Goal: Check status: Check status

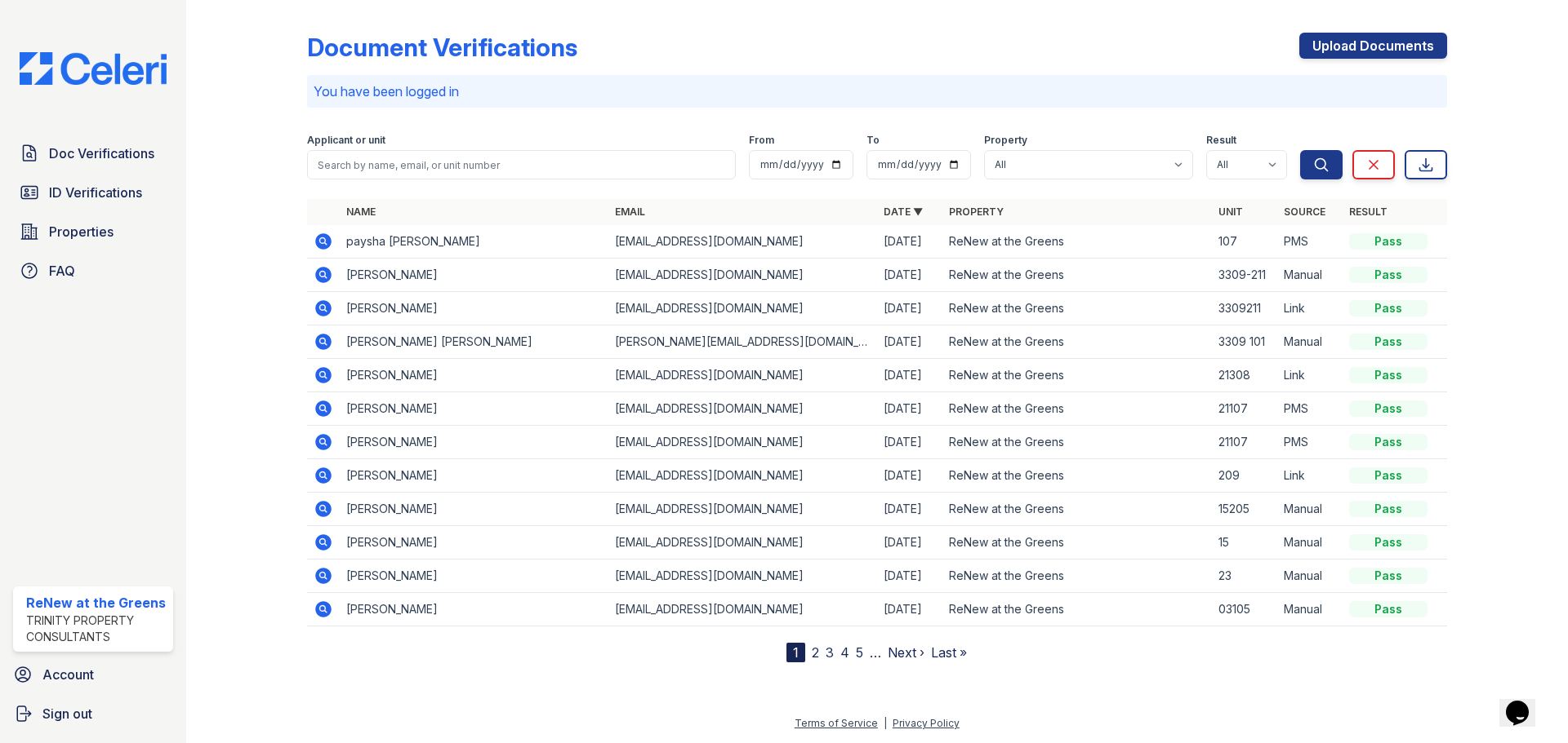
click at [82, 72] on img at bounding box center [93, 68] width 173 height 33
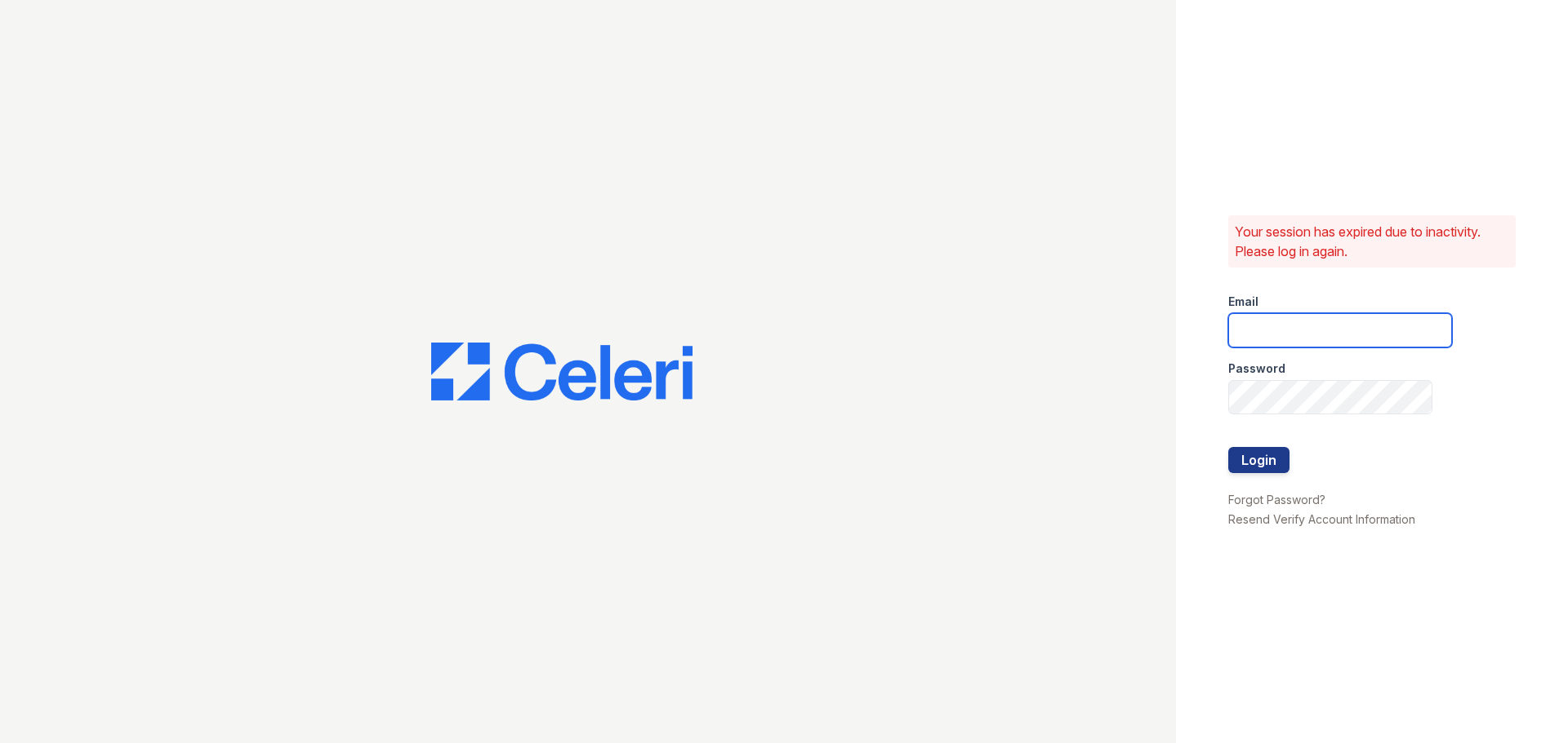
click at [1319, 340] on input "email" at bounding box center [1340, 330] width 223 height 35
type input "renewatthegreens@trinity-pm.com"
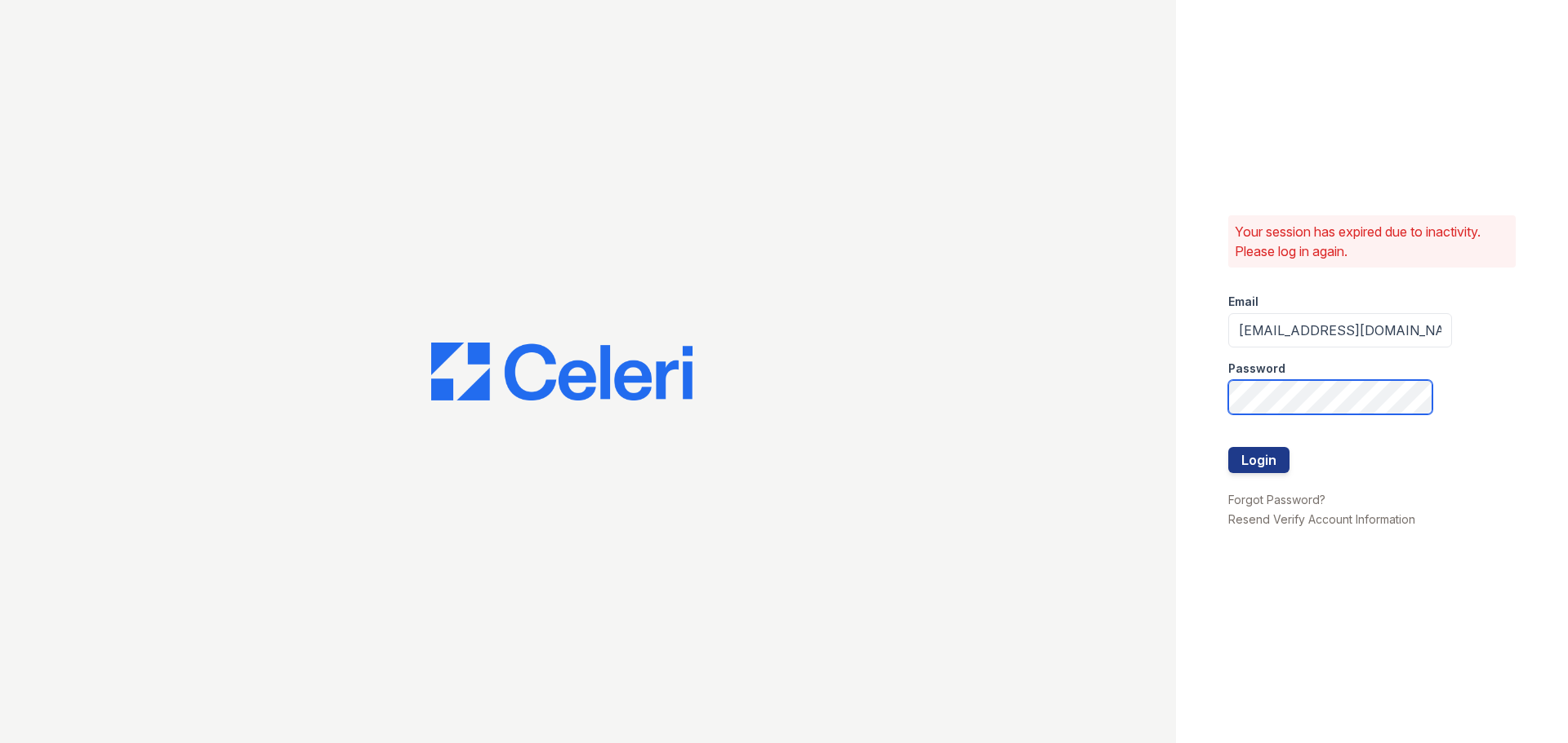
click at [1228, 448] on button "Login" at bounding box center [1259, 460] width 61 height 26
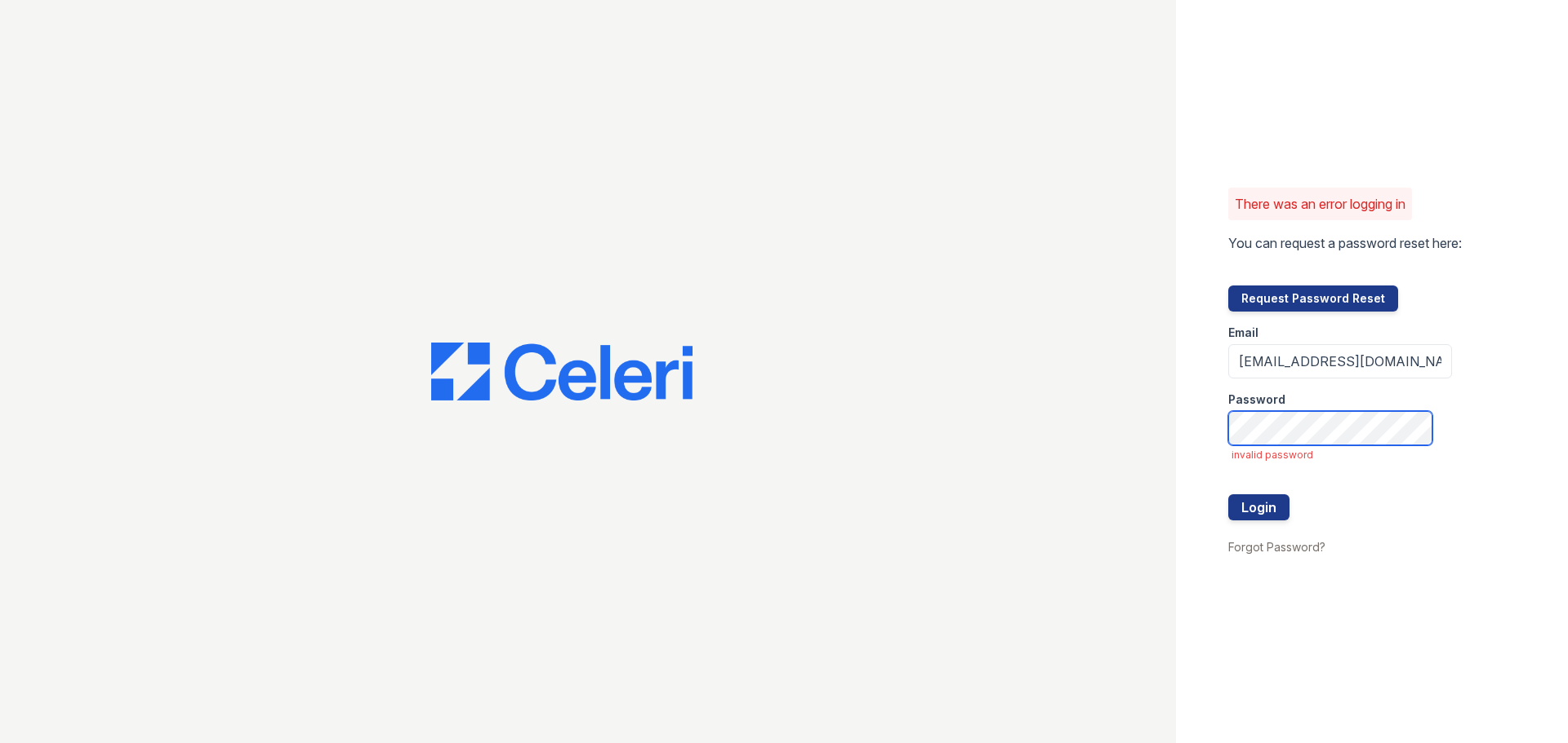
click at [1228, 494] on button "Login" at bounding box center [1259, 507] width 61 height 26
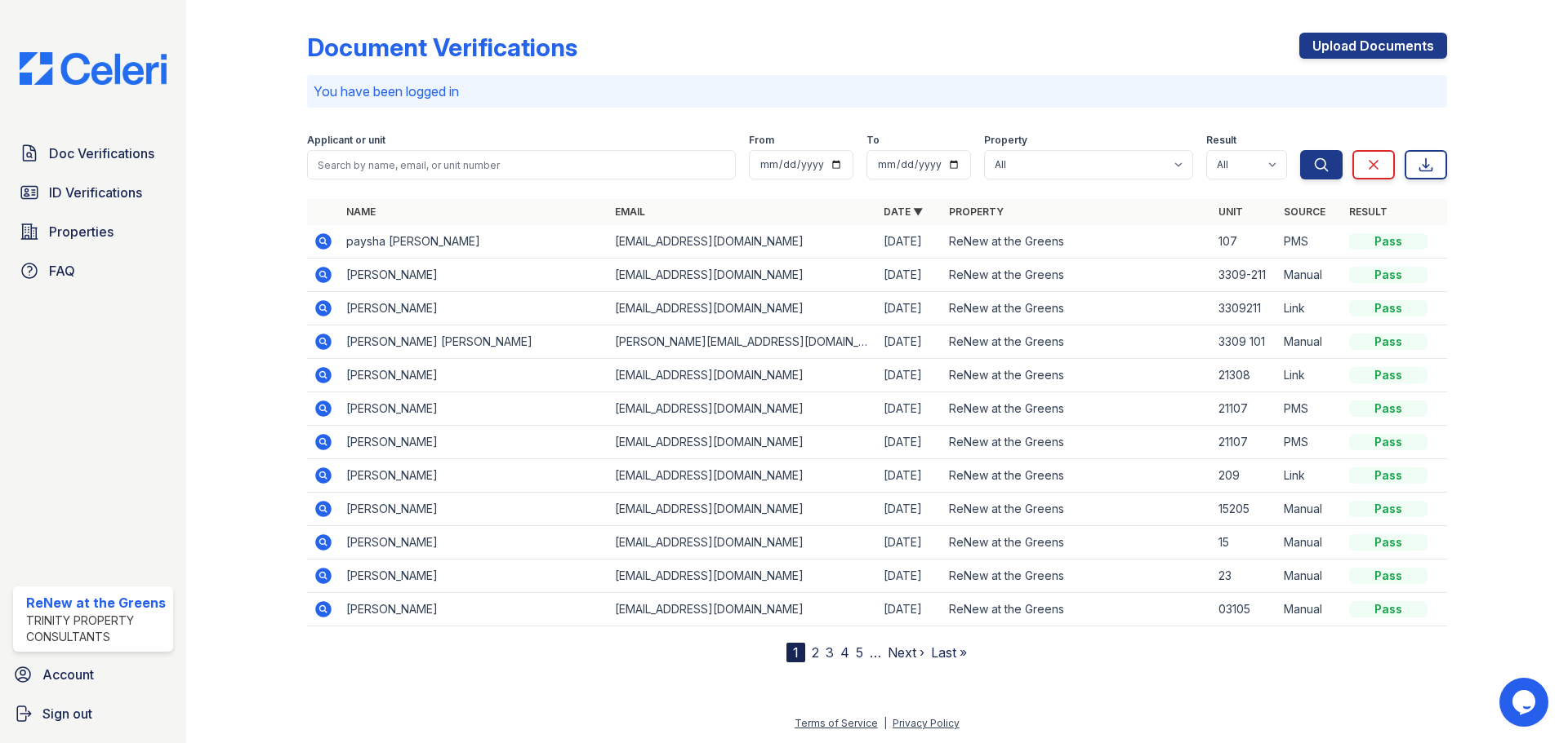
click at [324, 241] on icon at bounding box center [322, 240] width 4 height 4
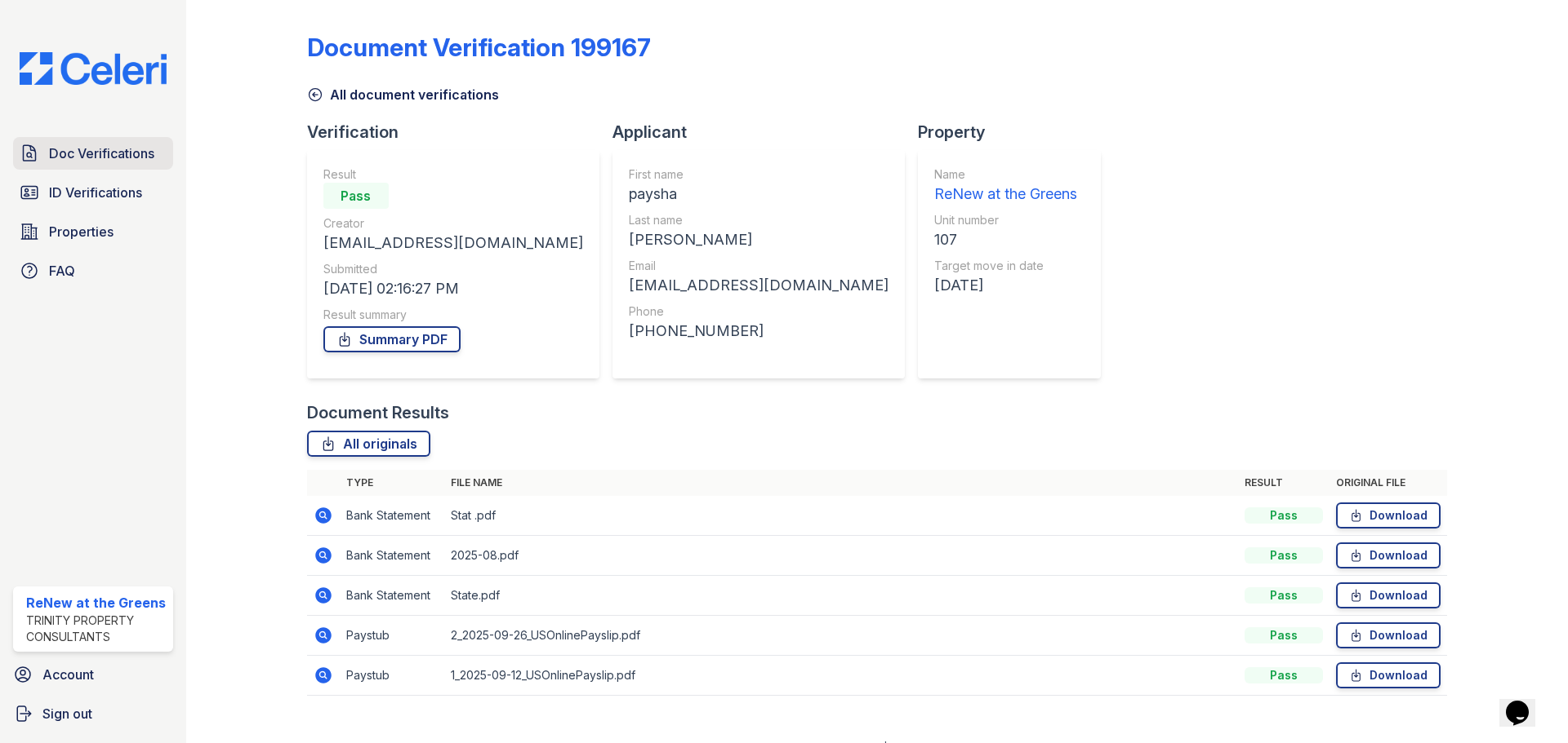
click at [106, 170] on link "Doc Verifications" at bounding box center [93, 153] width 160 height 33
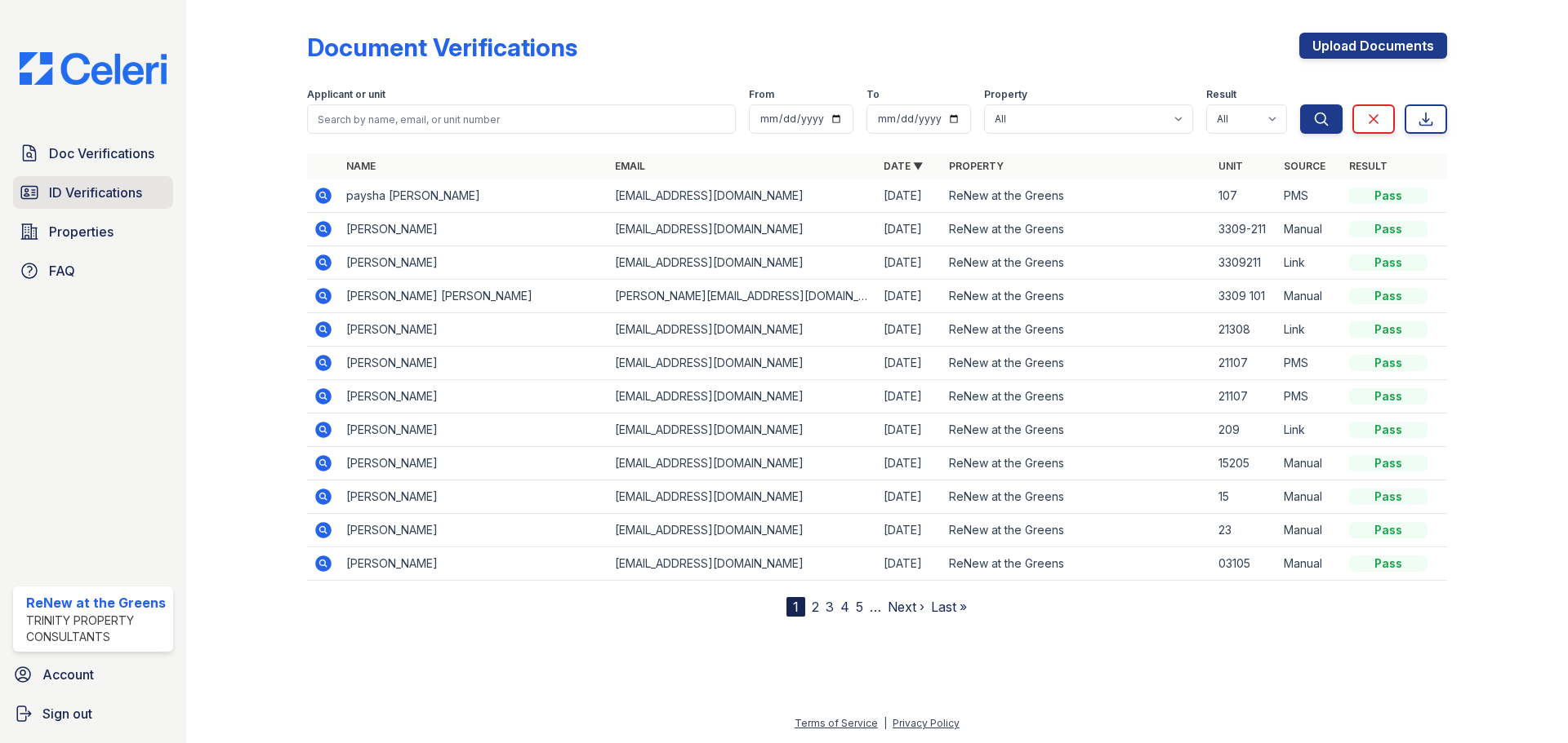
click at [107, 200] on span "ID Verifications" at bounding box center [96, 193] width 93 height 20
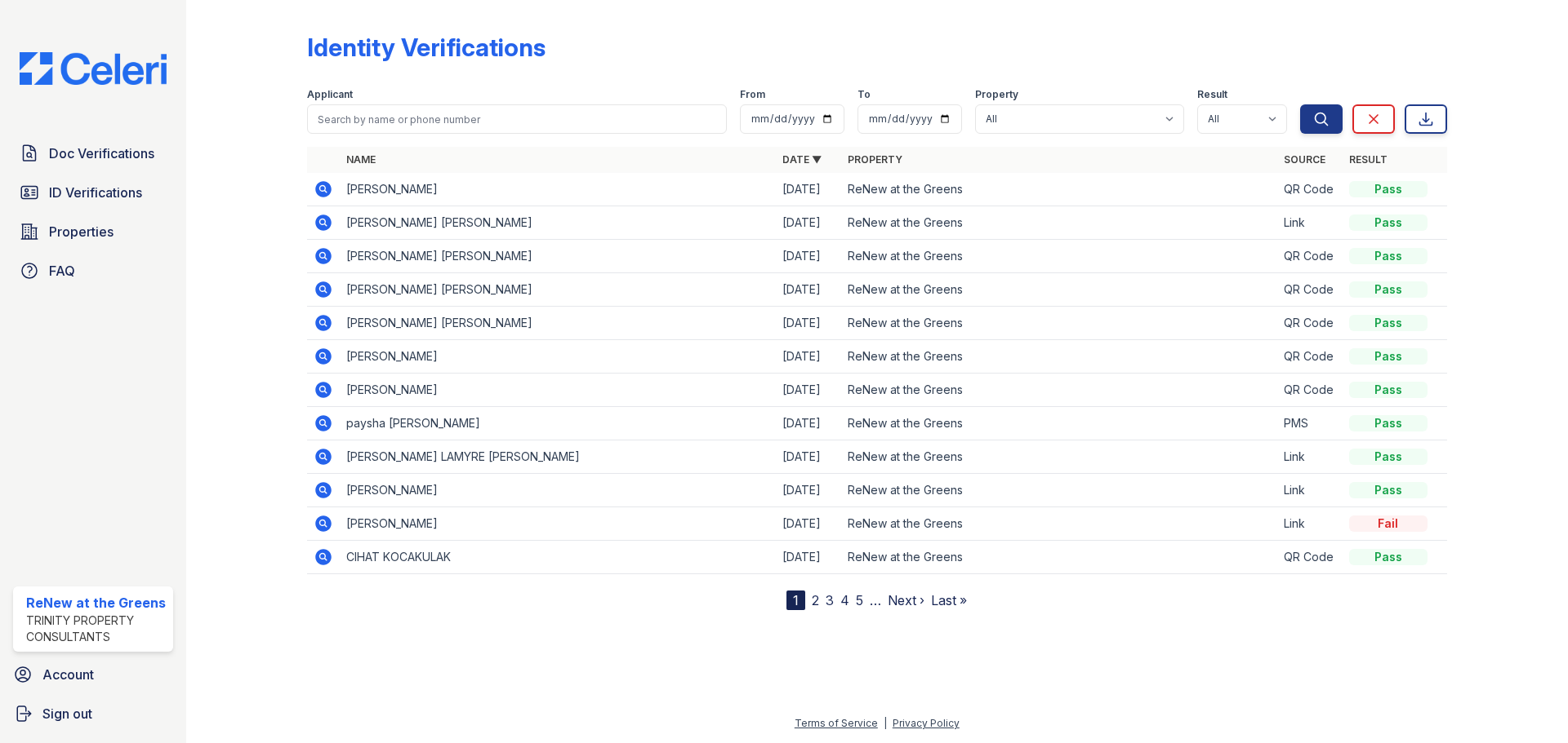
click at [318, 420] on icon at bounding box center [323, 423] width 17 height 17
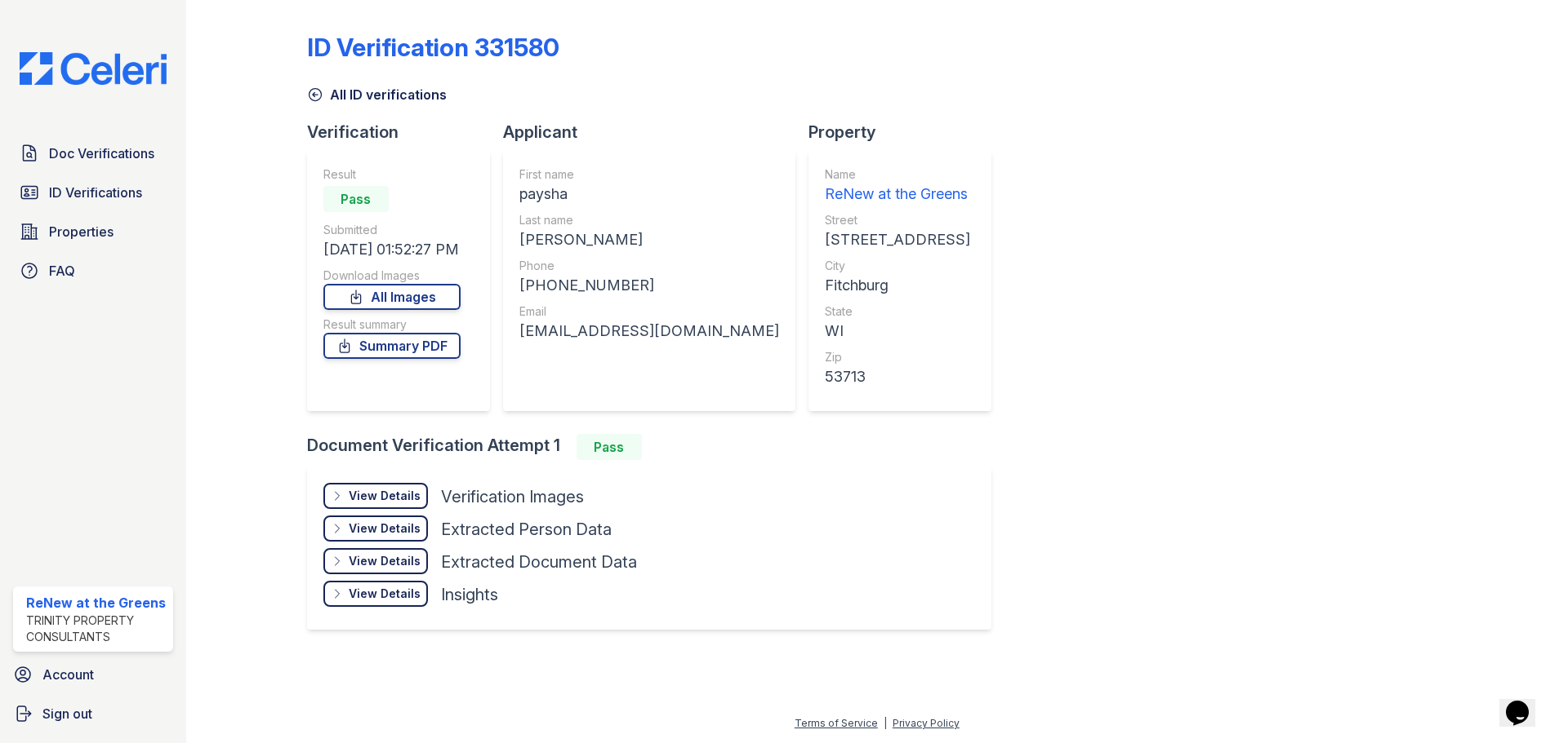
click at [355, 494] on div "View Details" at bounding box center [385, 496] width 72 height 17
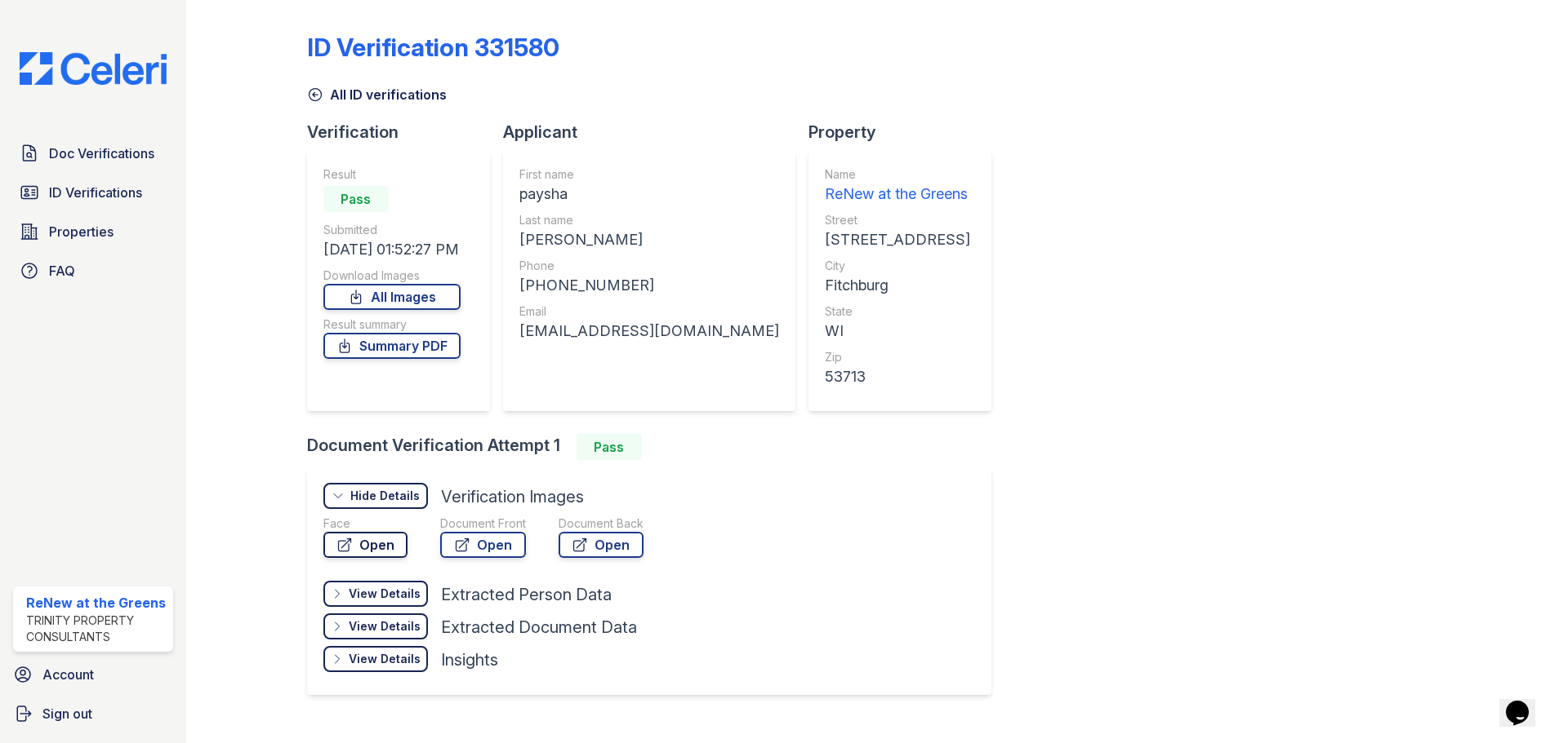
click at [386, 532] on div "Face Open" at bounding box center [365, 537] width 84 height 42
click at [387, 533] on link "Open" at bounding box center [365, 544] width 84 height 26
click at [100, 144] on span "Doc Verifications" at bounding box center [102, 153] width 106 height 20
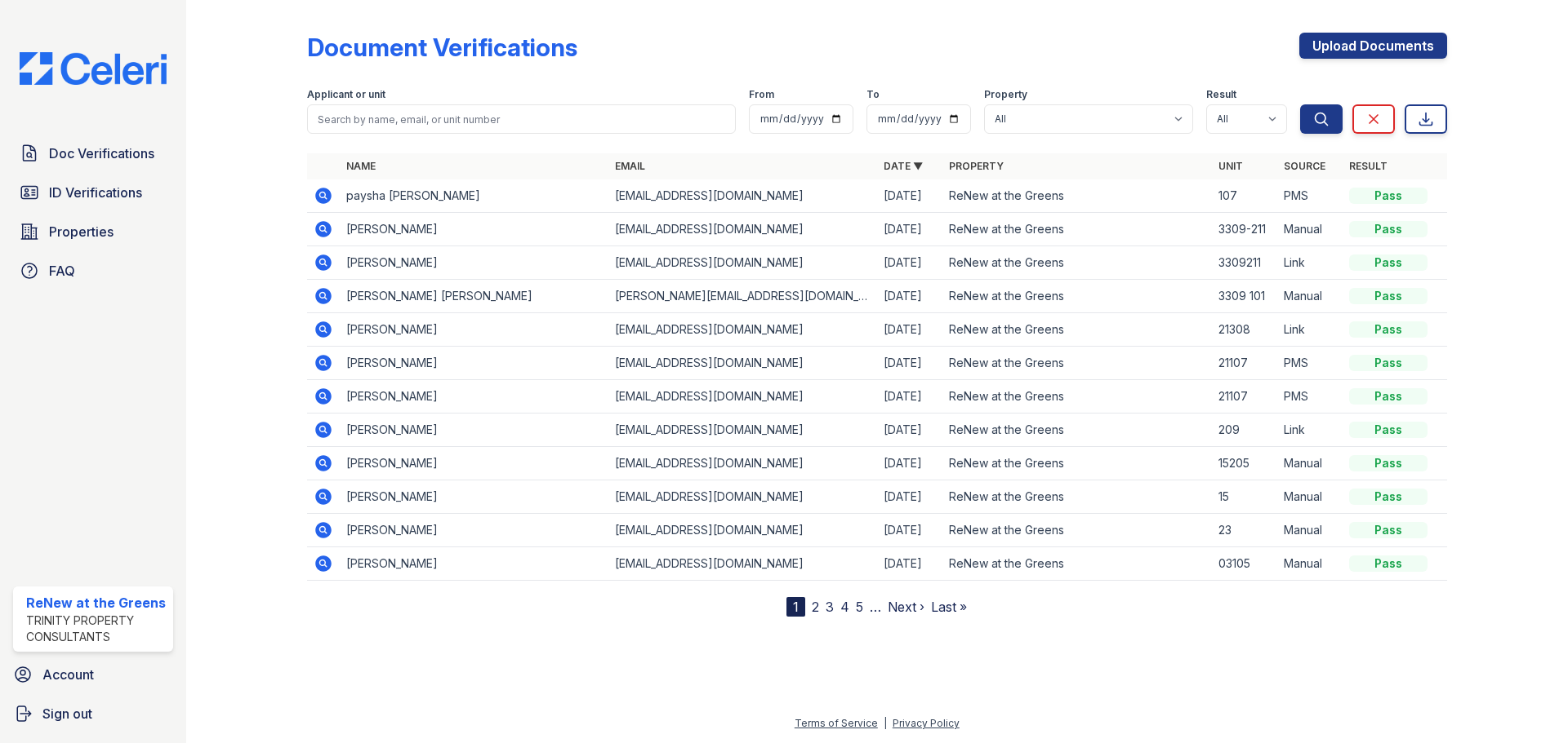
click at [319, 560] on icon at bounding box center [323, 563] width 17 height 17
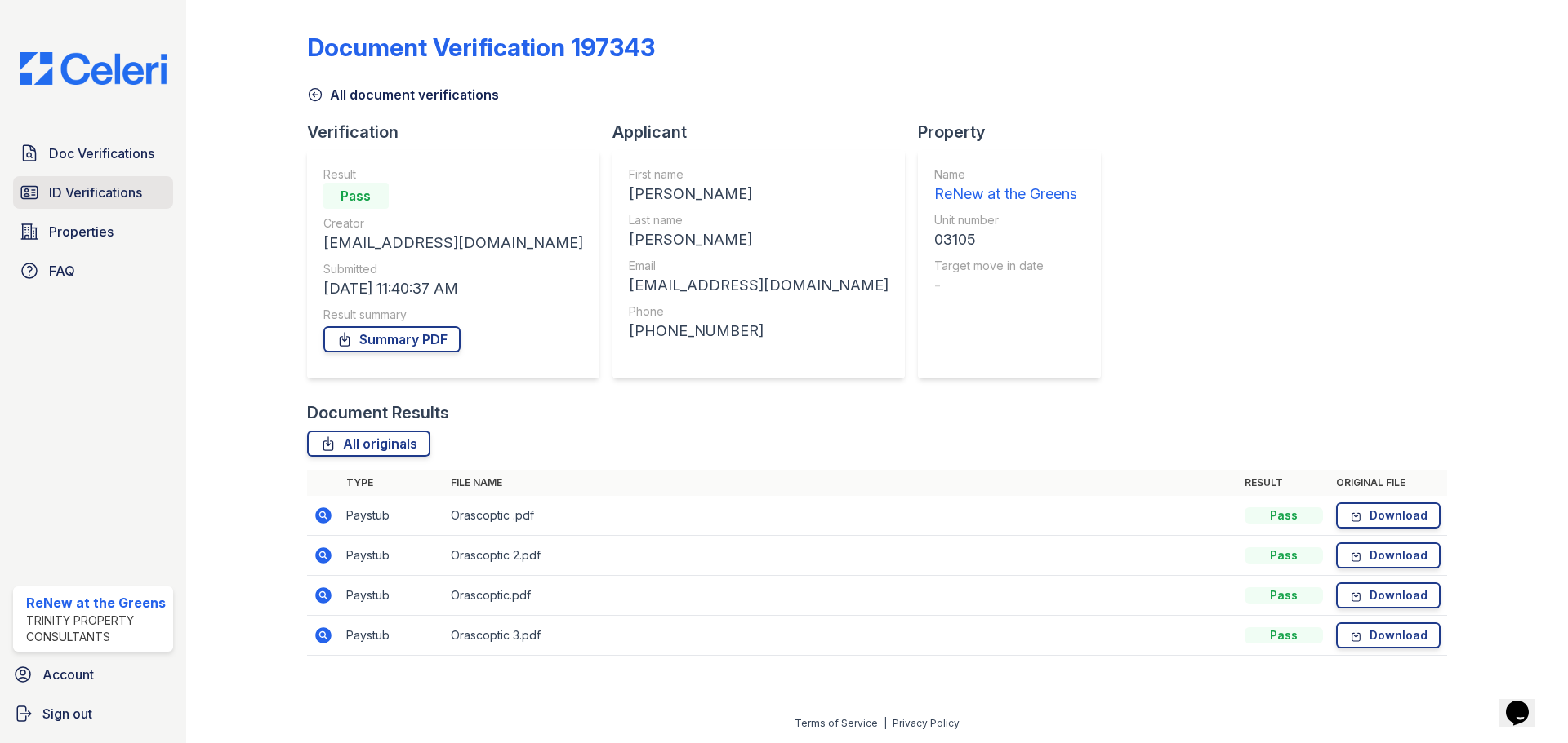
click at [98, 195] on span "ID Verifications" at bounding box center [96, 193] width 93 height 20
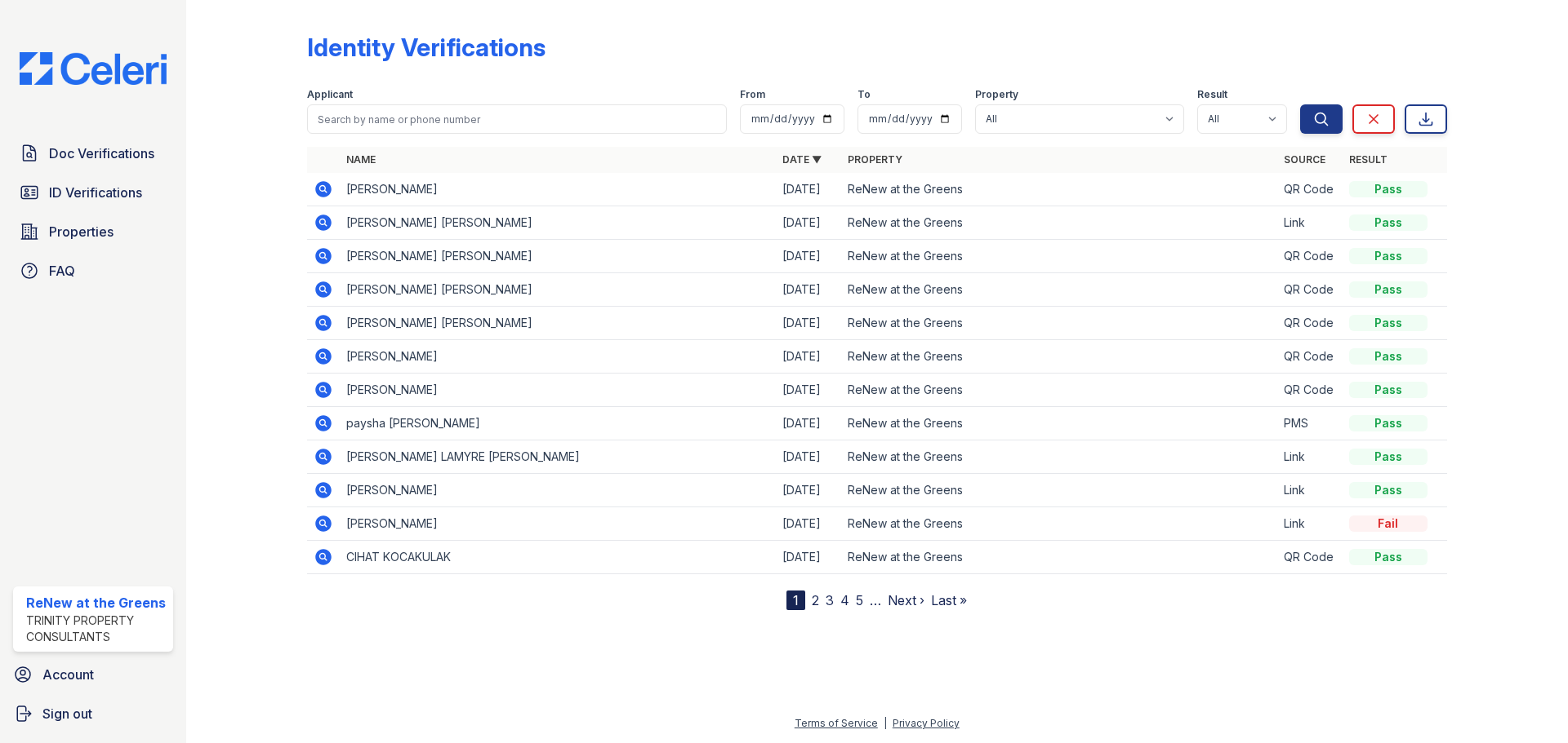
click at [815, 600] on link "2" at bounding box center [815, 601] width 7 height 17
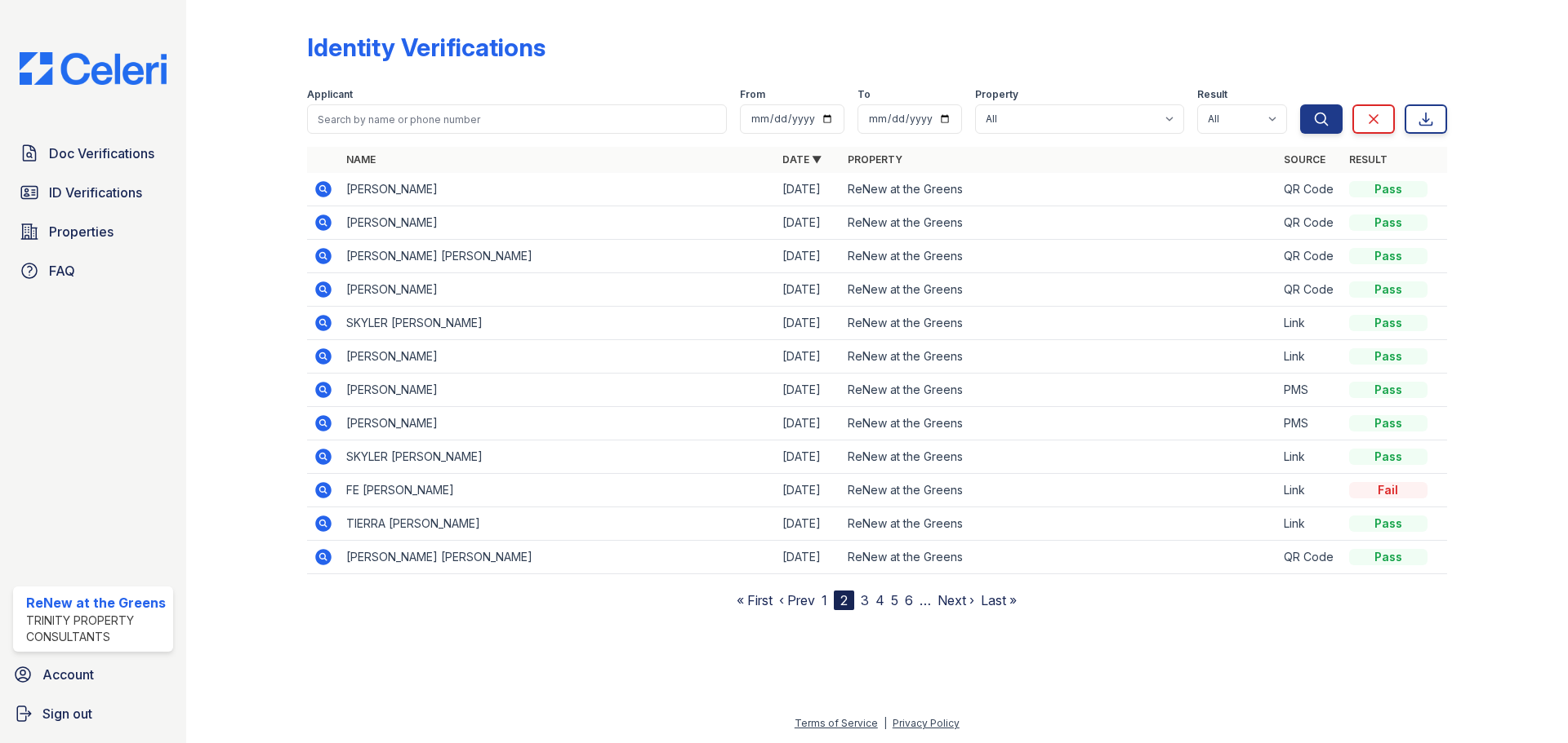
click at [313, 331] on icon at bounding box center [323, 323] width 20 height 20
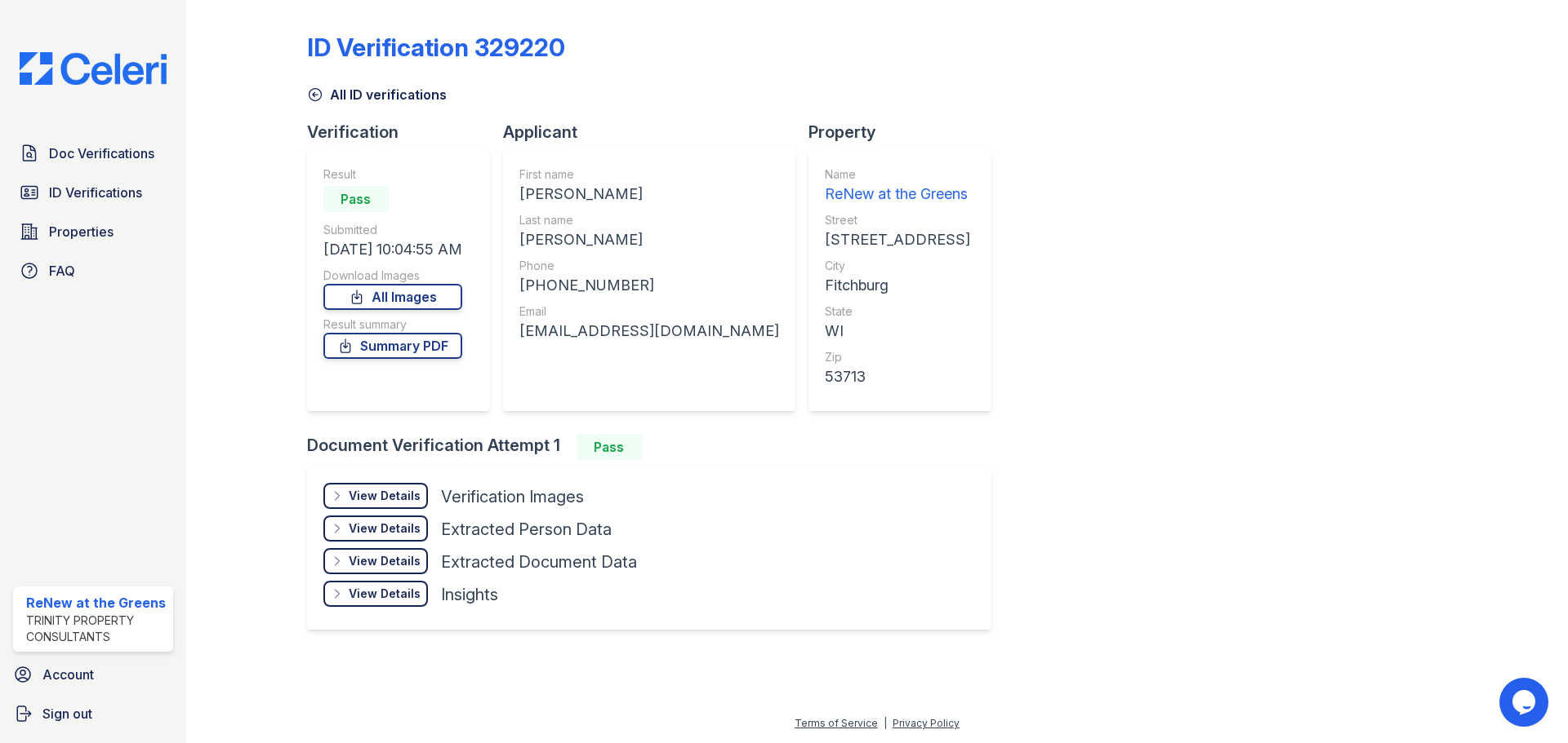
click at [387, 494] on div "View Details" at bounding box center [385, 496] width 72 height 17
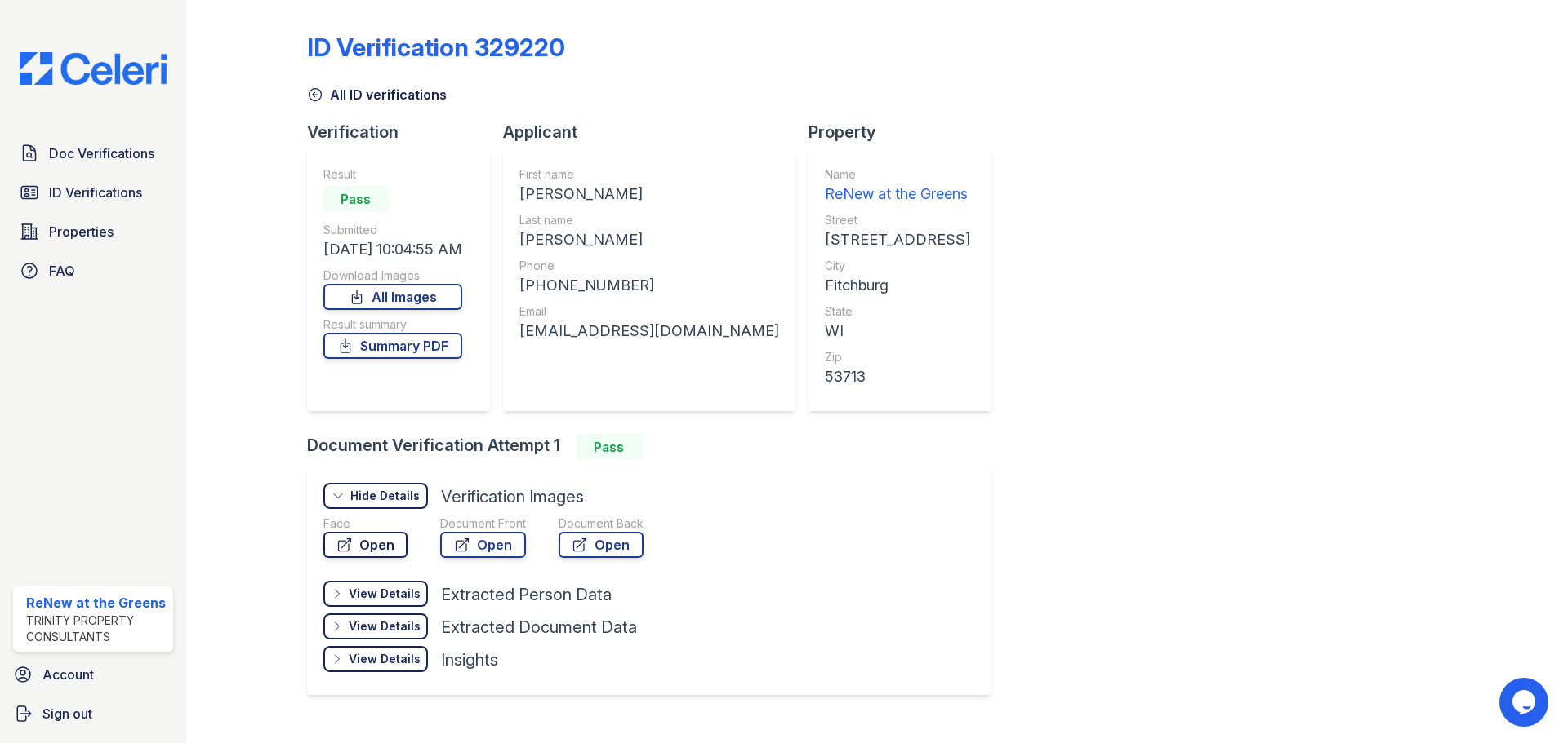
click at [369, 541] on link "Open" at bounding box center [365, 544] width 84 height 26
click at [77, 197] on span "ID Verifications" at bounding box center [96, 193] width 93 height 20
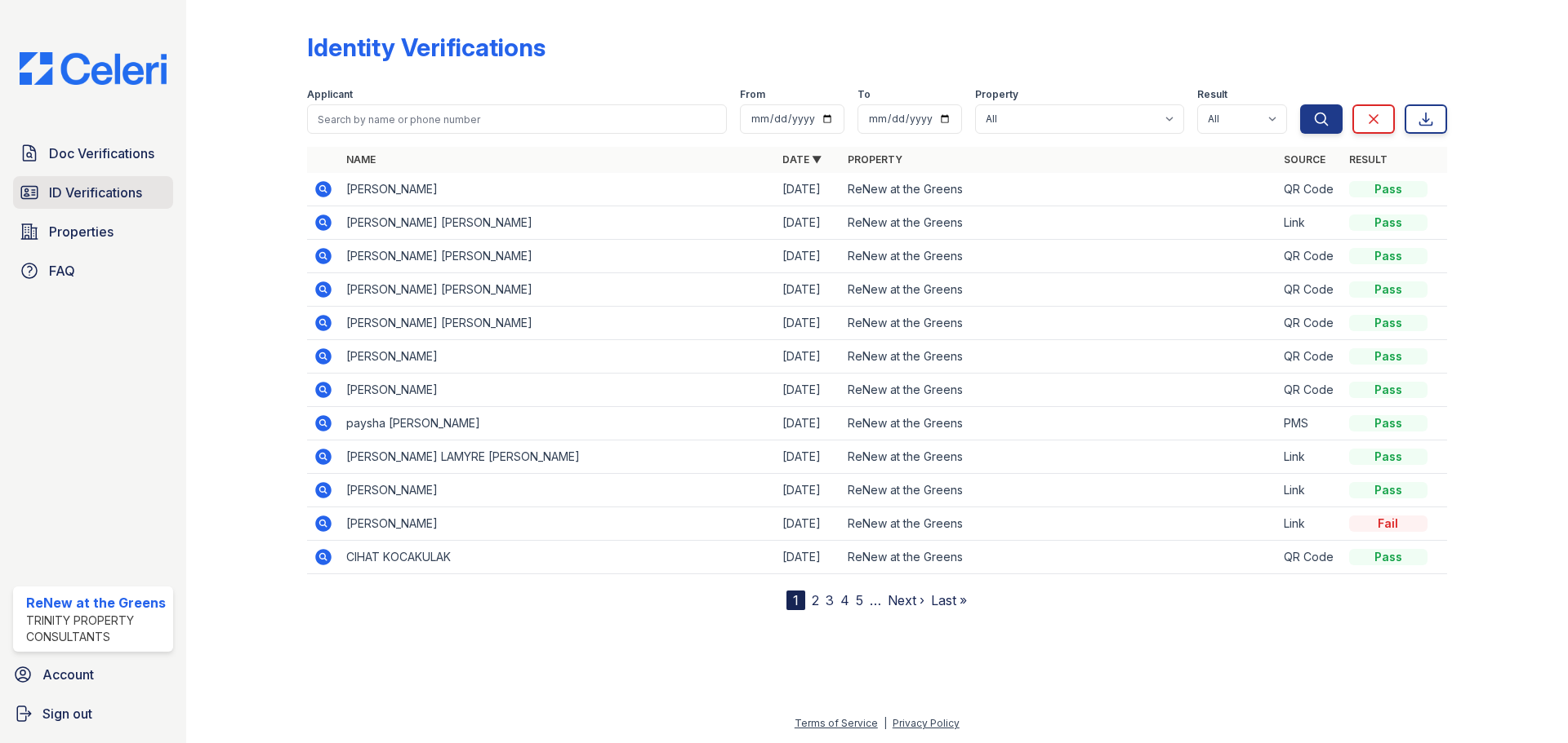
click at [58, 182] on link "ID Verifications" at bounding box center [93, 192] width 160 height 33
click at [329, 391] on icon at bounding box center [323, 390] width 17 height 17
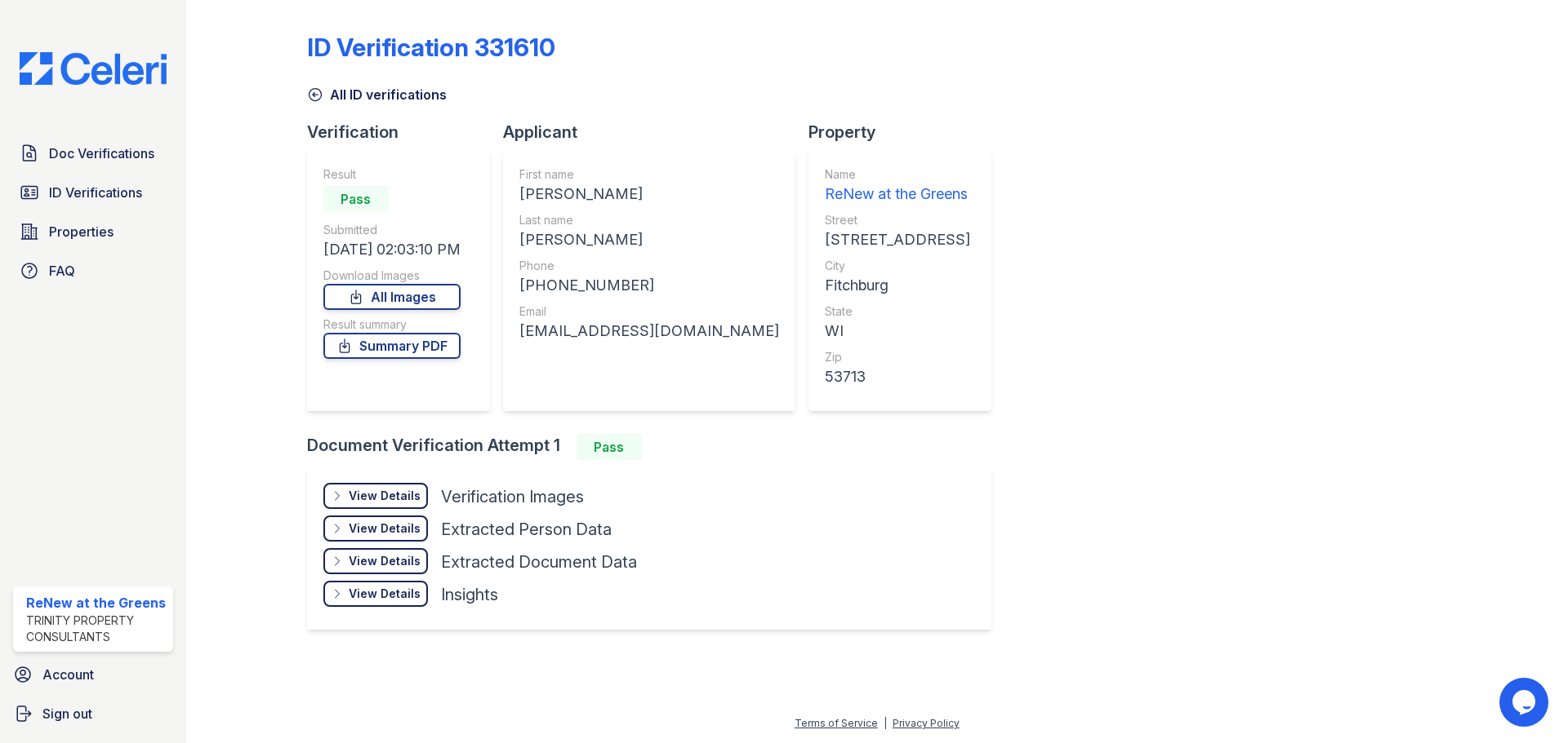
click at [404, 484] on div "View Details Details" at bounding box center [376, 496] width 105 height 26
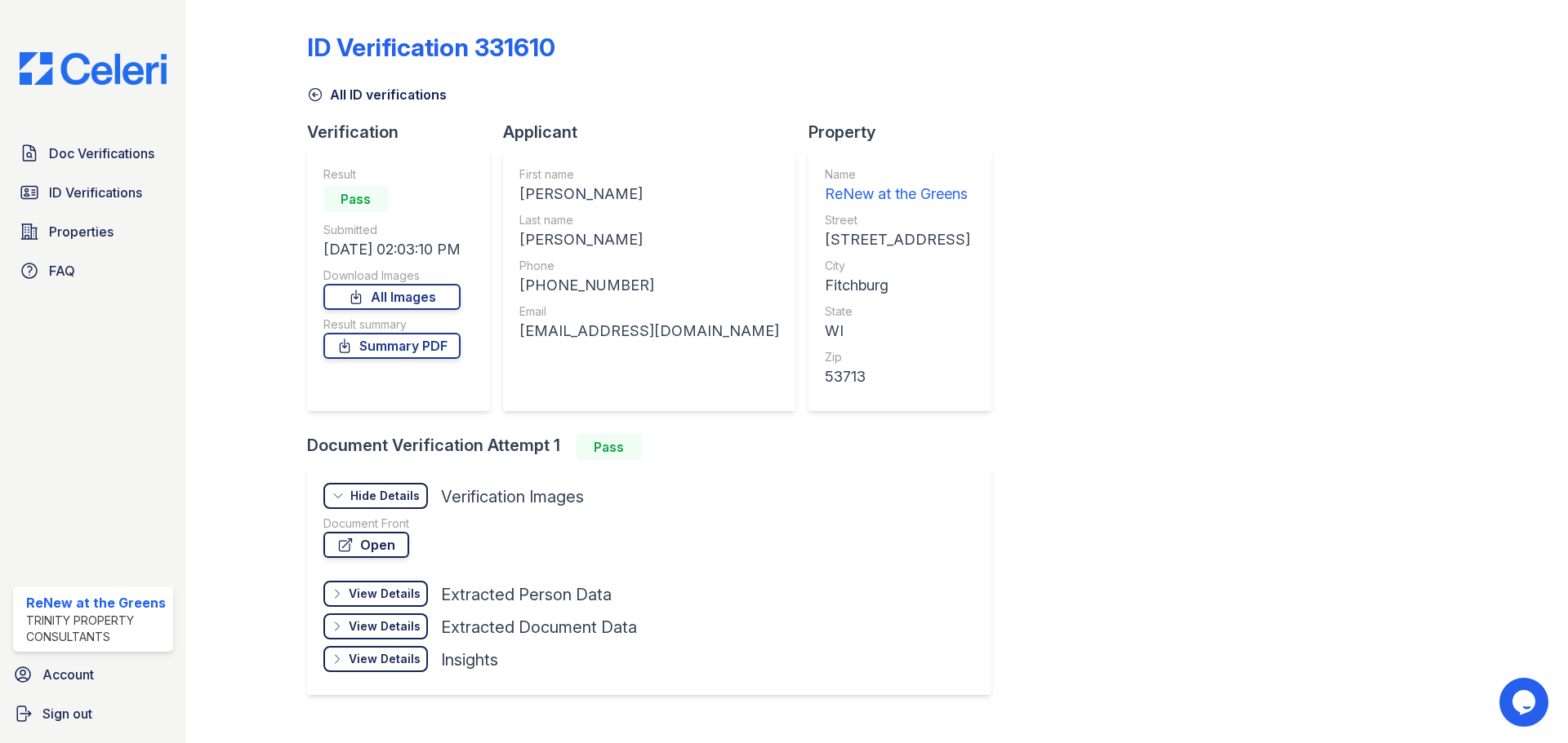
click at [370, 544] on link "Open" at bounding box center [366, 544] width 86 height 26
click at [93, 203] on span "ID Verifications" at bounding box center [96, 193] width 93 height 20
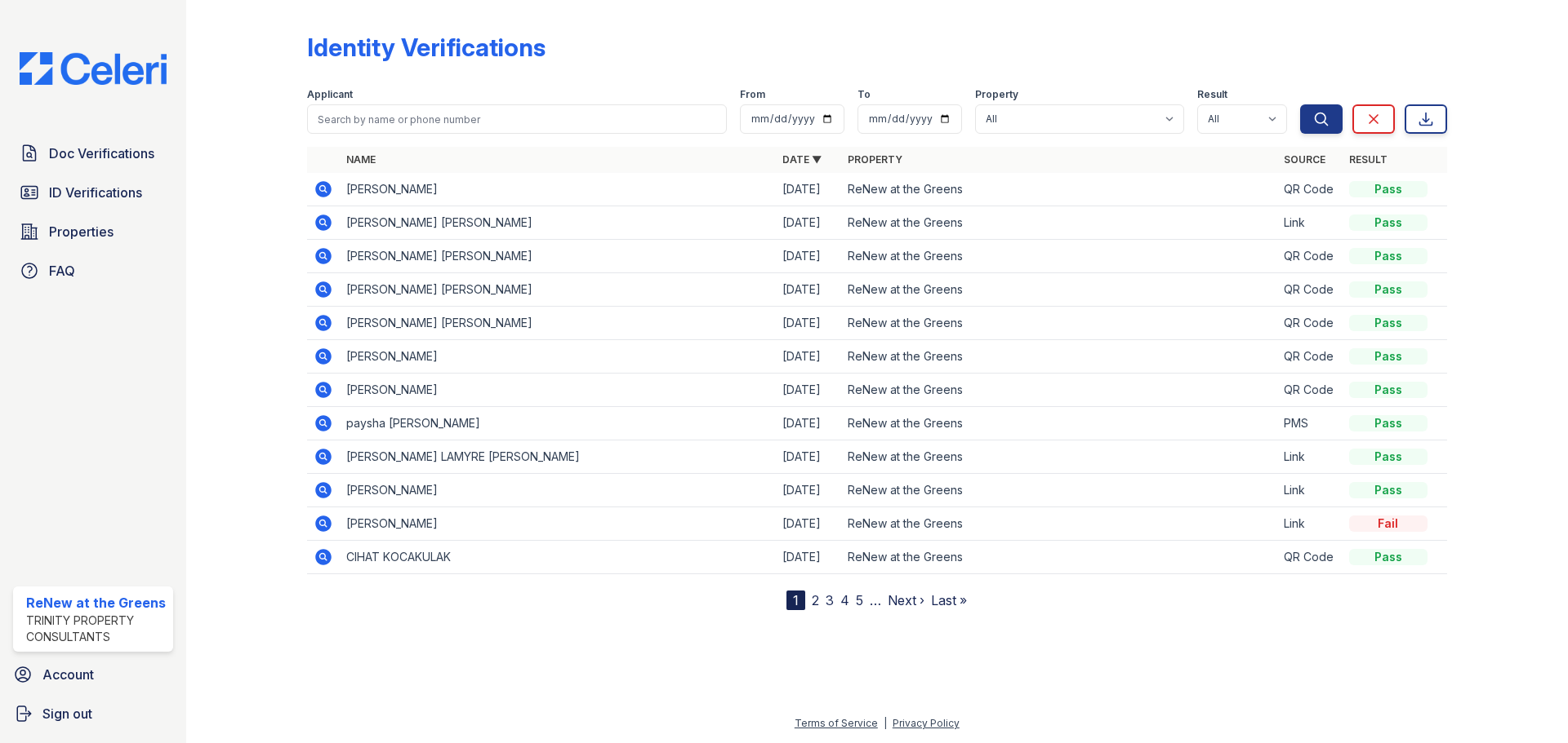
click at [819, 595] on nav "1 2 3 4 5 … Next › Last »" at bounding box center [876, 601] width 181 height 20
click at [813, 599] on link "2" at bounding box center [815, 601] width 7 height 17
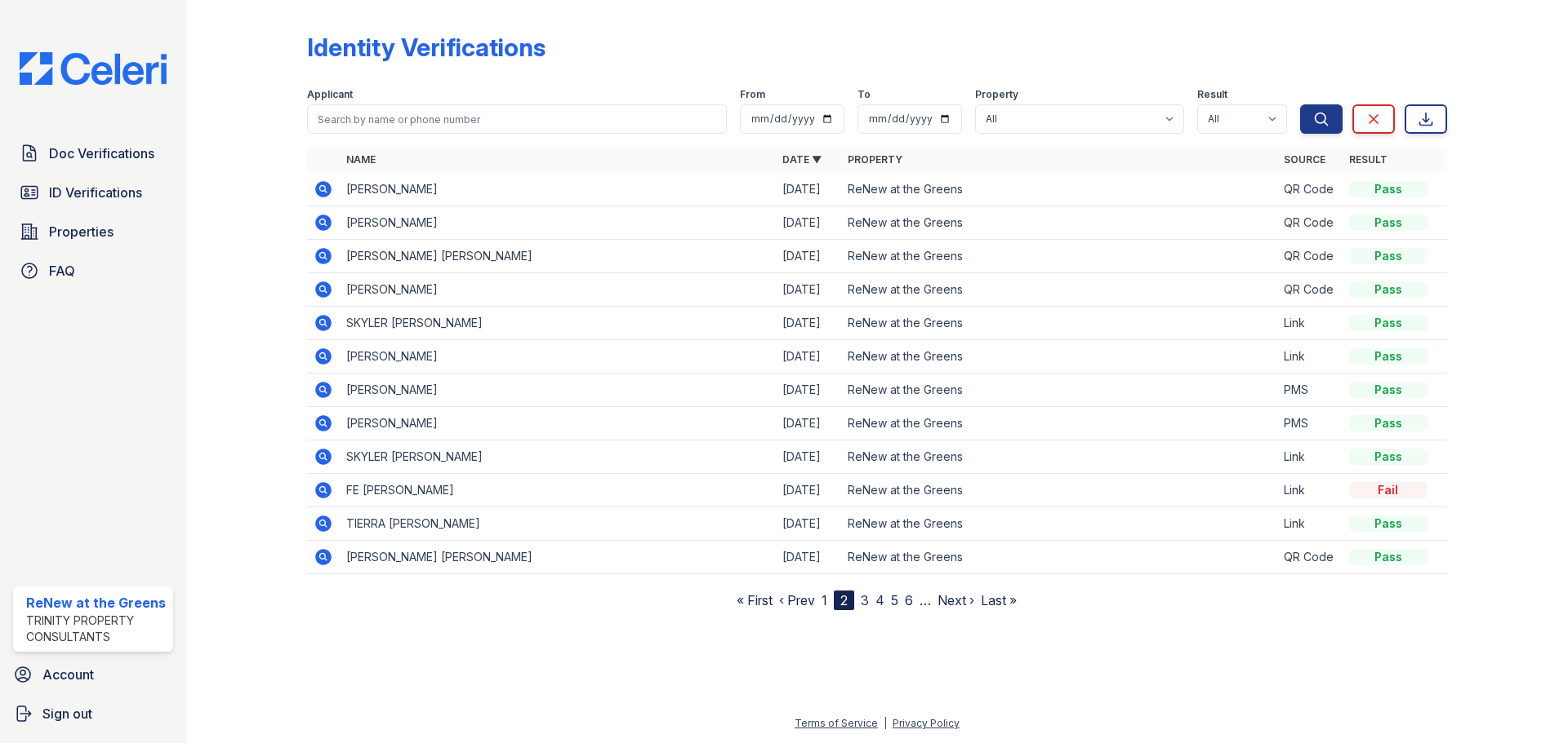
click at [314, 260] on icon at bounding box center [323, 256] width 20 height 20
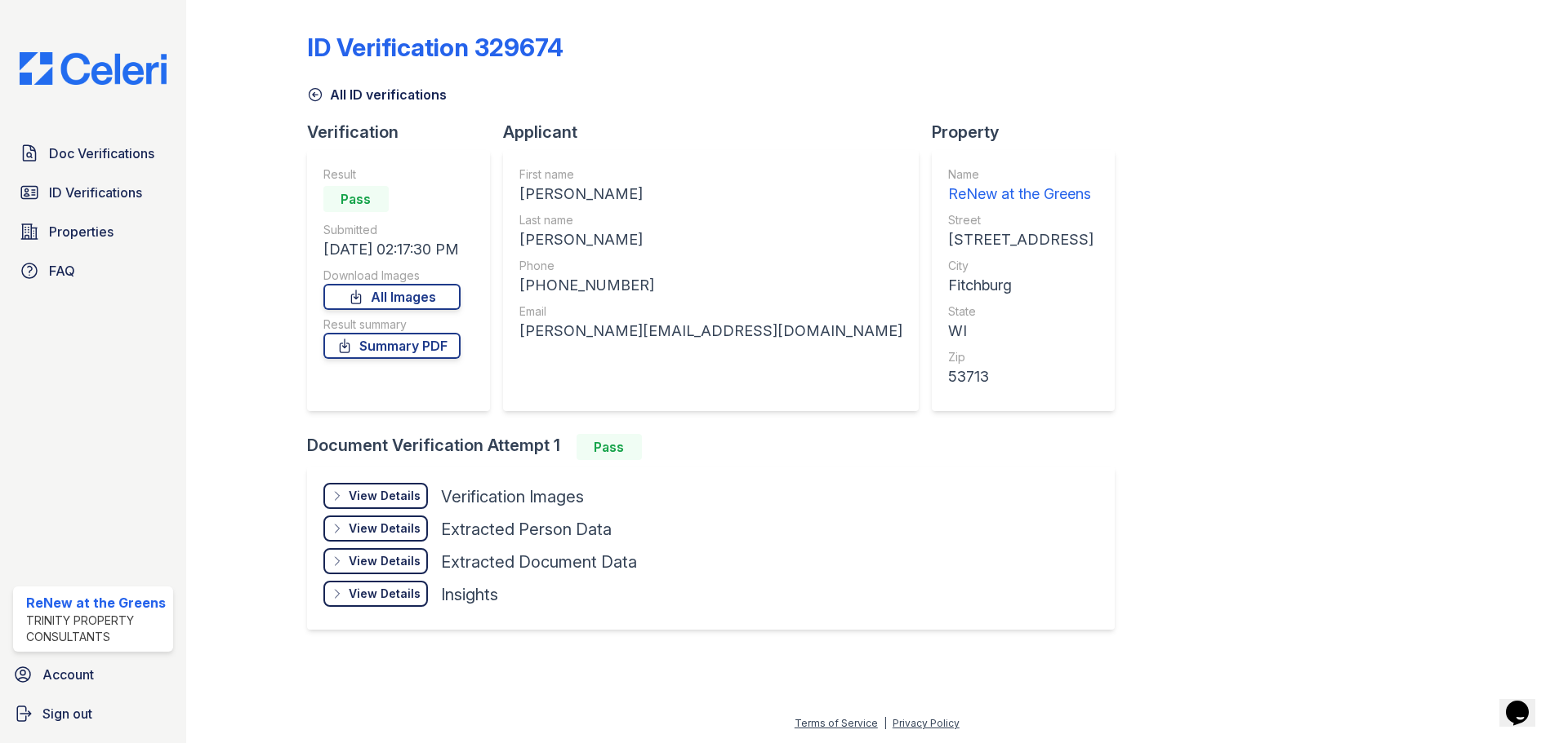
click at [395, 508] on div "View Details Details" at bounding box center [376, 496] width 105 height 26
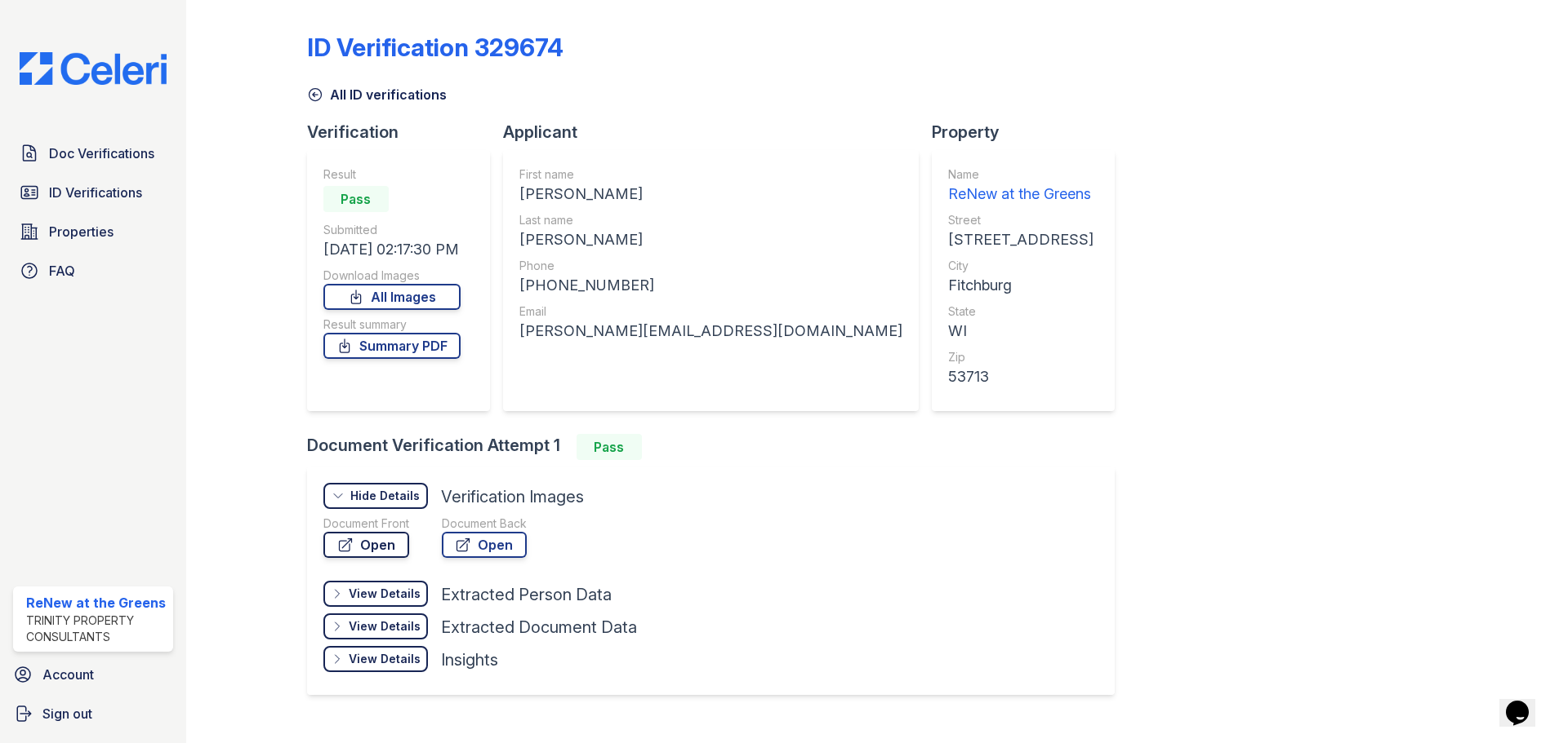
click at [384, 543] on link "Open" at bounding box center [366, 544] width 86 height 26
click at [107, 184] on span "ID Verifications" at bounding box center [96, 193] width 93 height 20
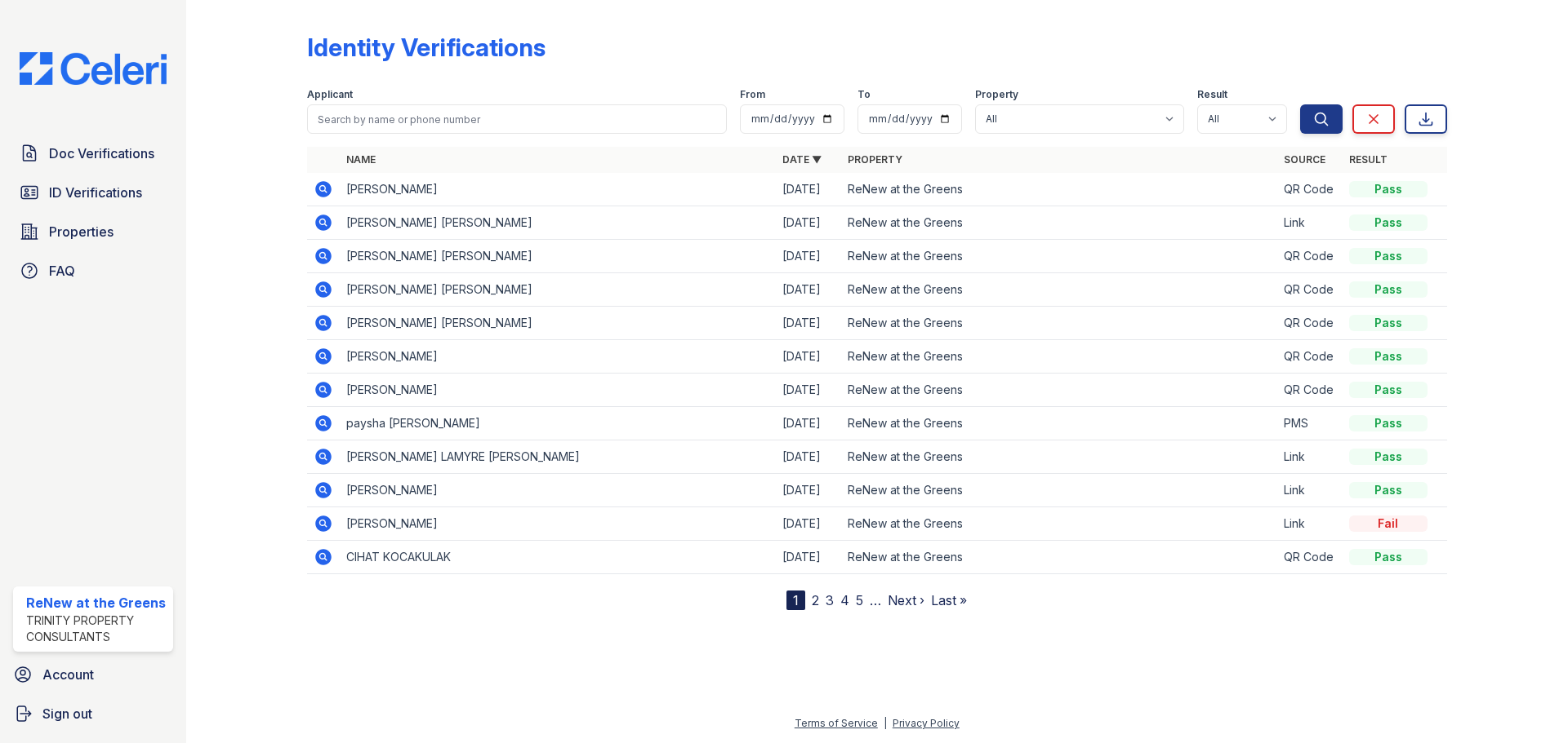
click at [832, 598] on link "3" at bounding box center [829, 601] width 8 height 17
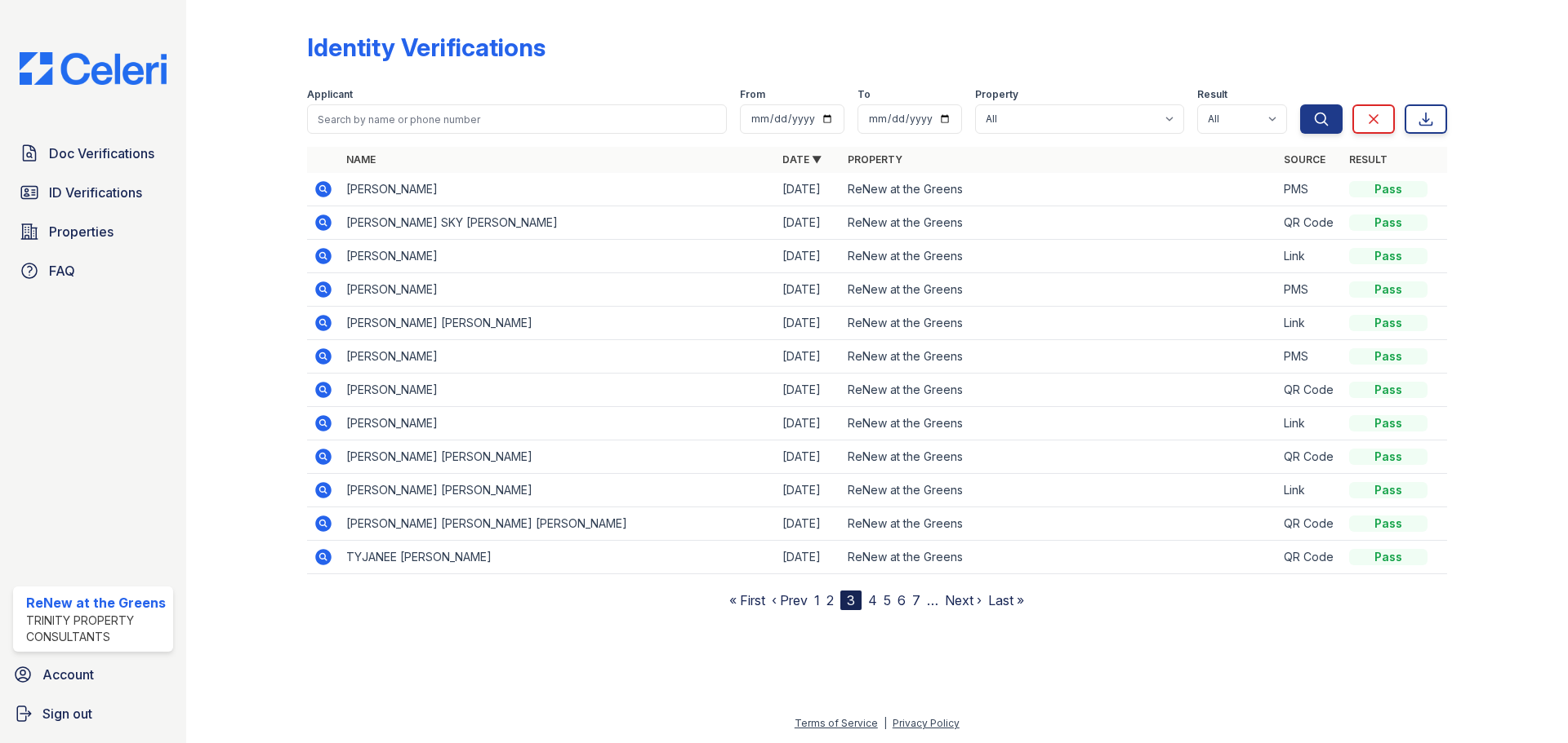
click at [323, 288] on icon at bounding box center [322, 289] width 4 height 4
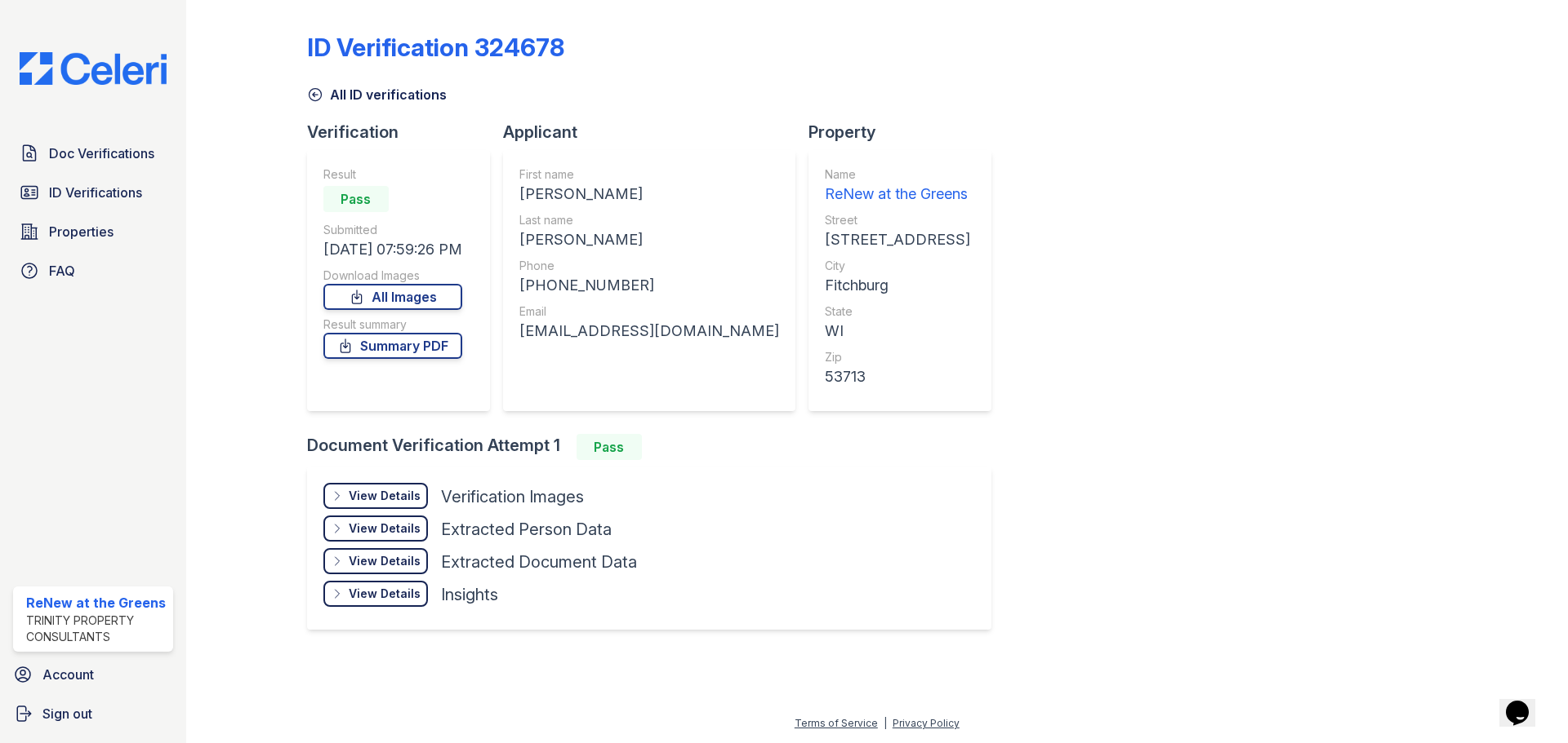
click at [363, 499] on div "View Details" at bounding box center [385, 496] width 72 height 17
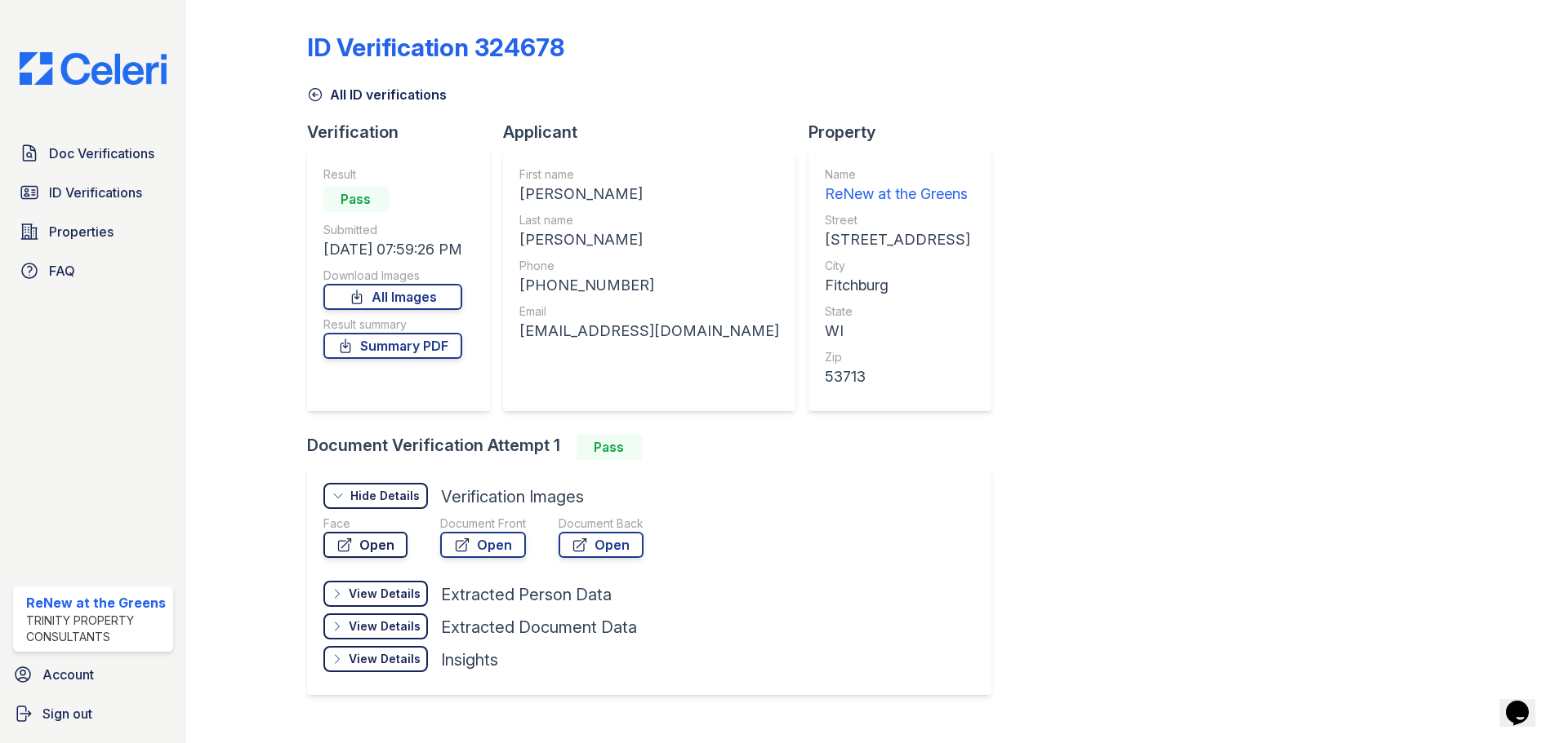
click at [368, 537] on link "Open" at bounding box center [365, 544] width 84 height 26
click at [492, 546] on link "Open" at bounding box center [482, 544] width 86 height 26
click at [88, 195] on span "ID Verifications" at bounding box center [96, 193] width 93 height 20
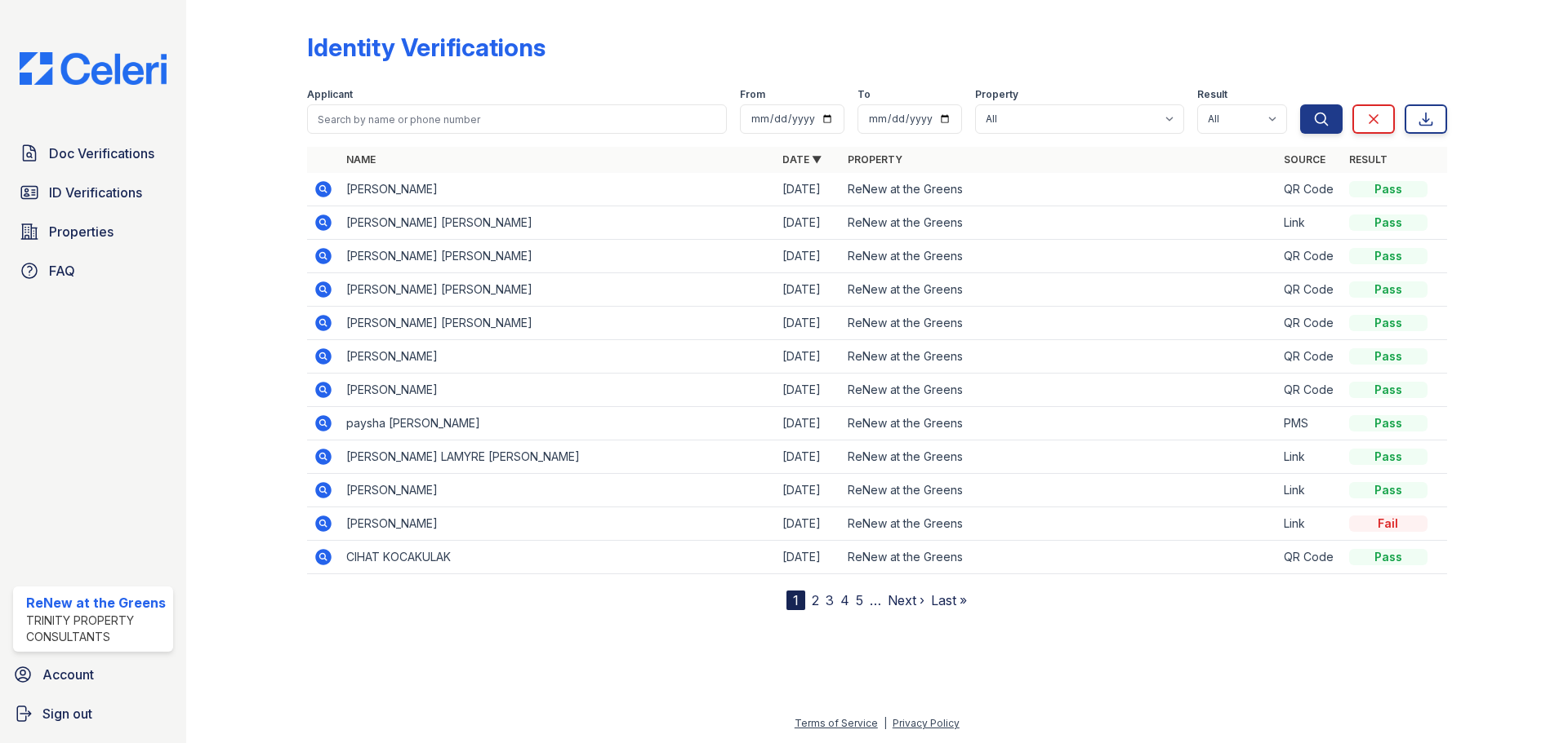
click at [830, 600] on link "3" at bounding box center [829, 601] width 8 height 17
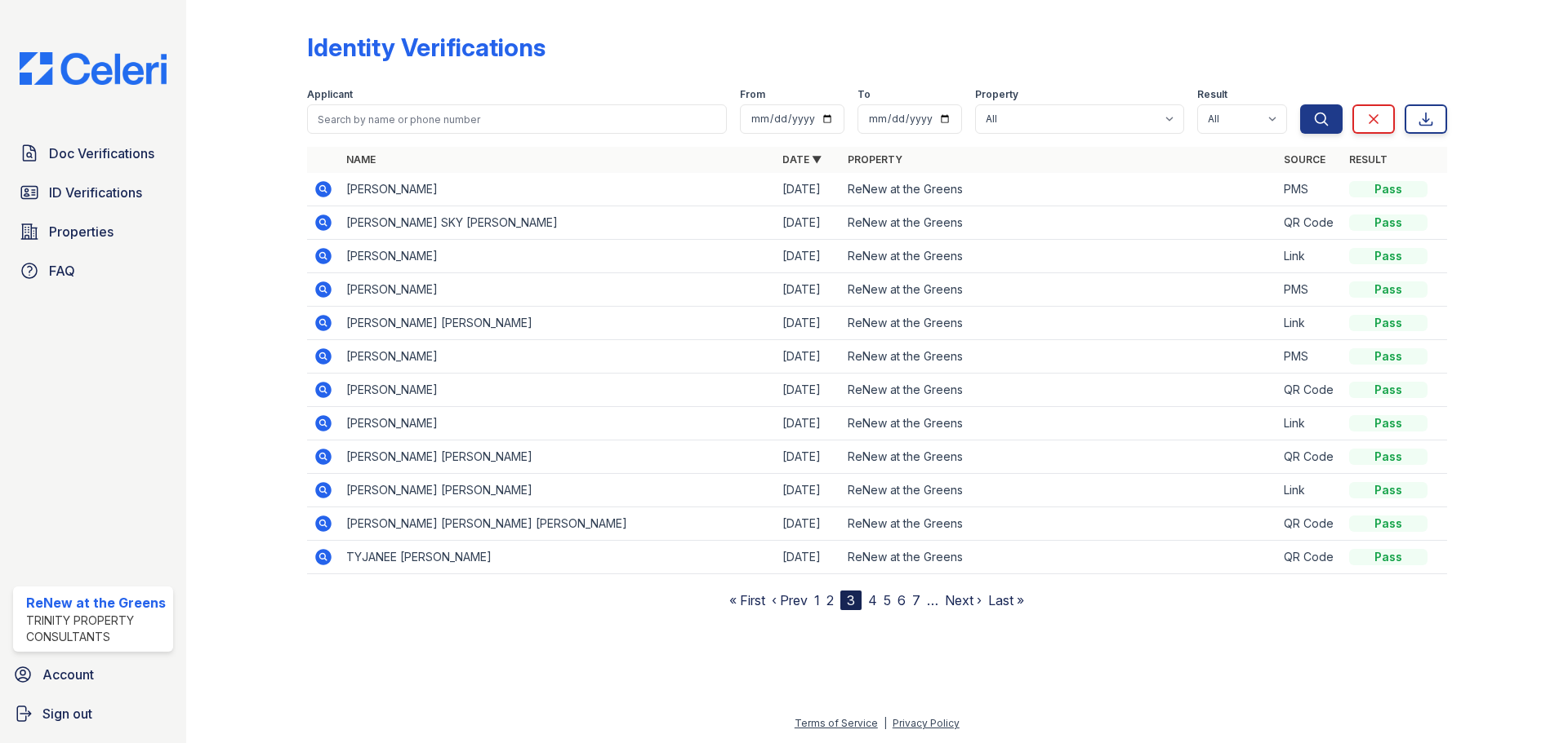
click at [919, 603] on link "7" at bounding box center [916, 601] width 8 height 17
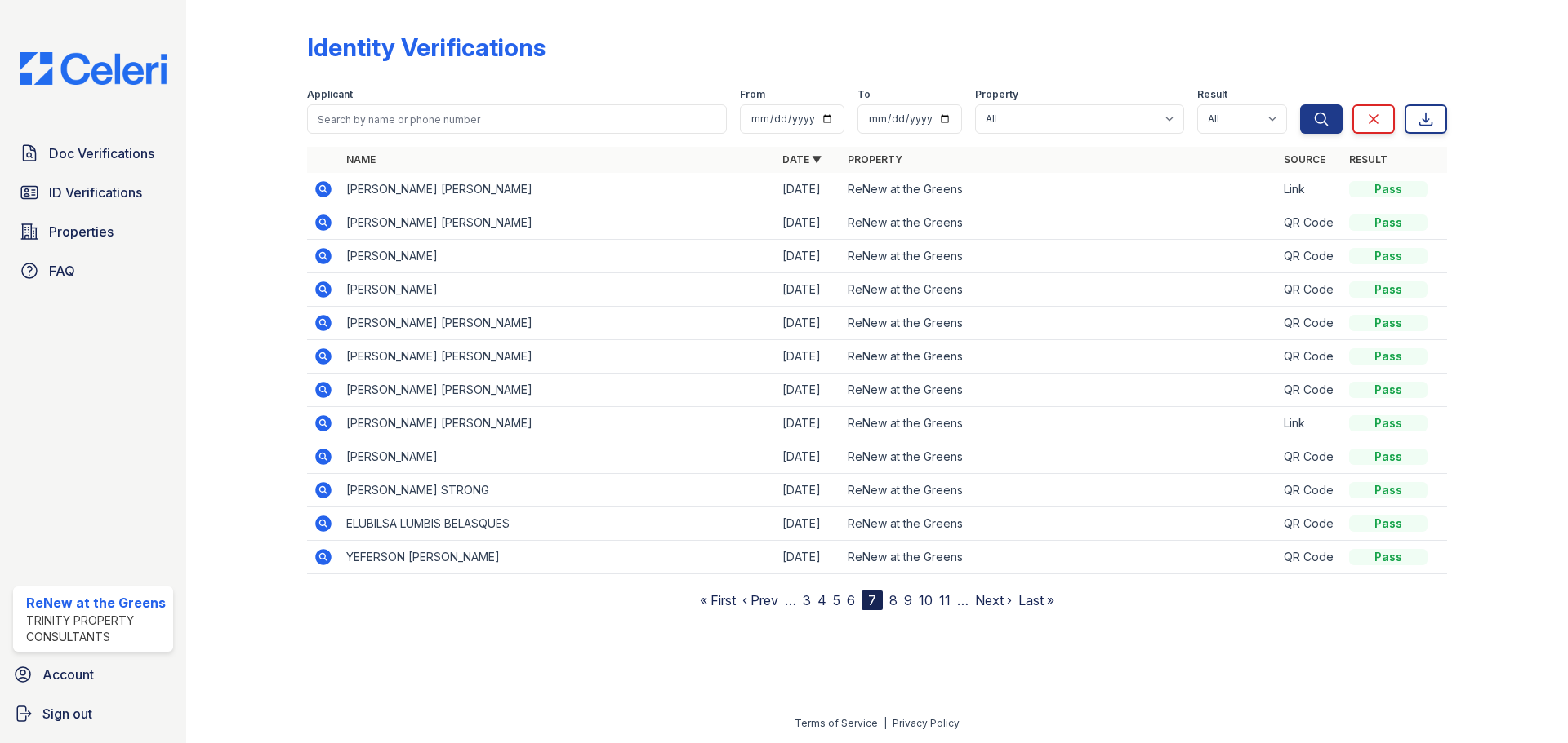
drag, startPoint x: 329, startPoint y: 430, endPoint x: 282, endPoint y: 523, distance: 104.2
drag, startPoint x: 282, startPoint y: 523, endPoint x: 262, endPoint y: 477, distance: 50.2
click at [262, 477] on div at bounding box center [260, 308] width 95 height 604
click at [326, 429] on icon at bounding box center [323, 423] width 17 height 17
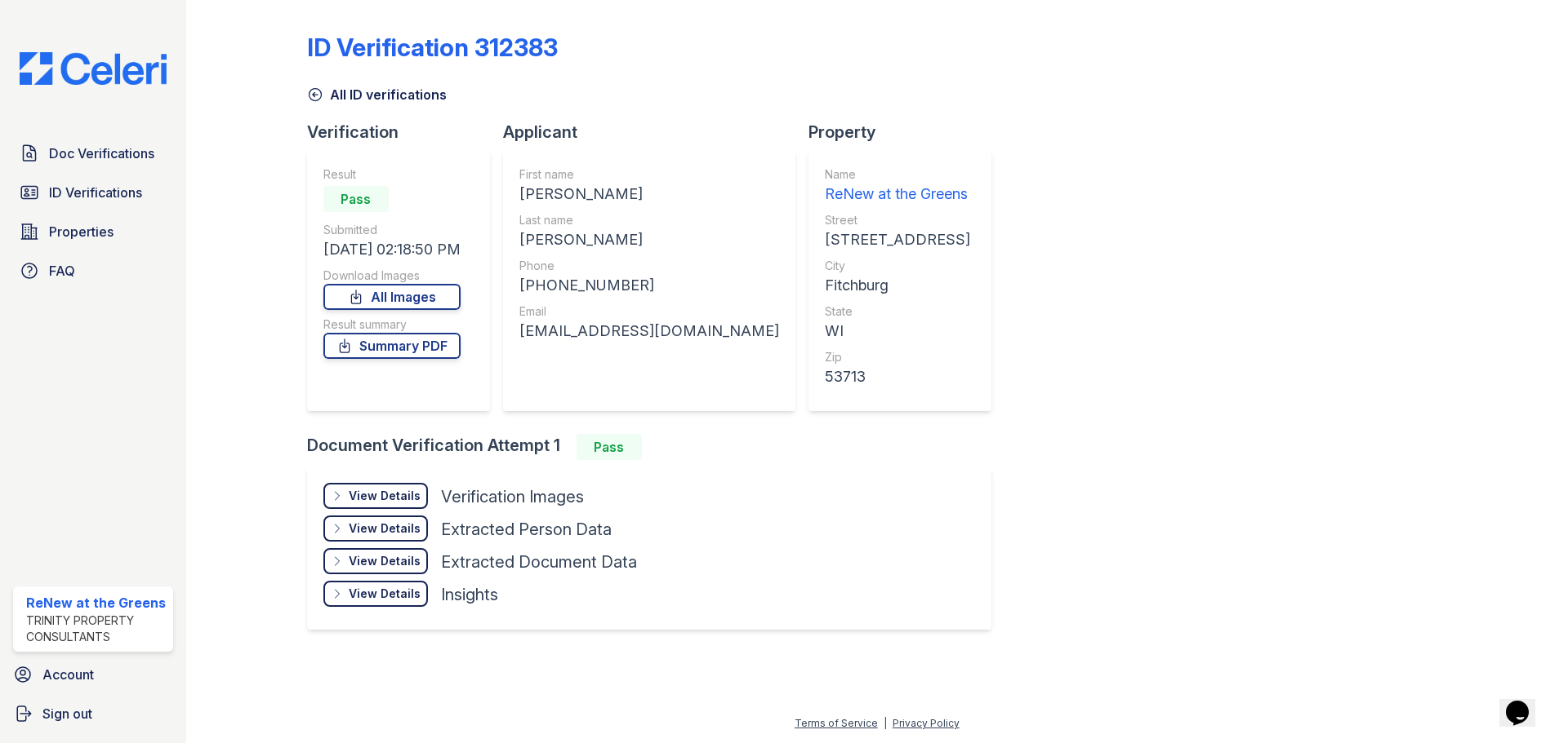
click at [351, 484] on div "View Details Details" at bounding box center [376, 496] width 105 height 26
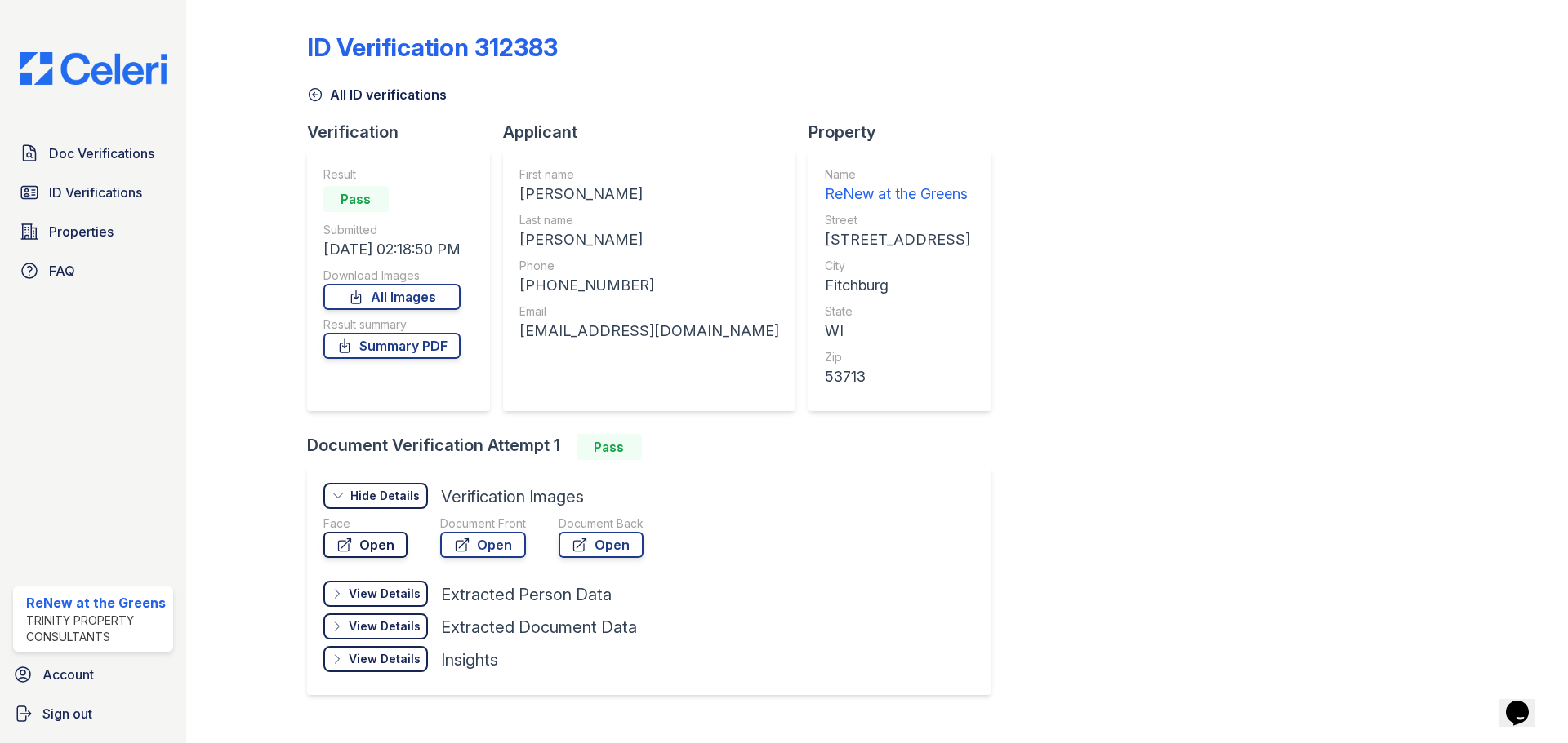
click at [375, 537] on link "Open" at bounding box center [365, 544] width 84 height 26
